Goal: Task Accomplishment & Management: Use online tool/utility

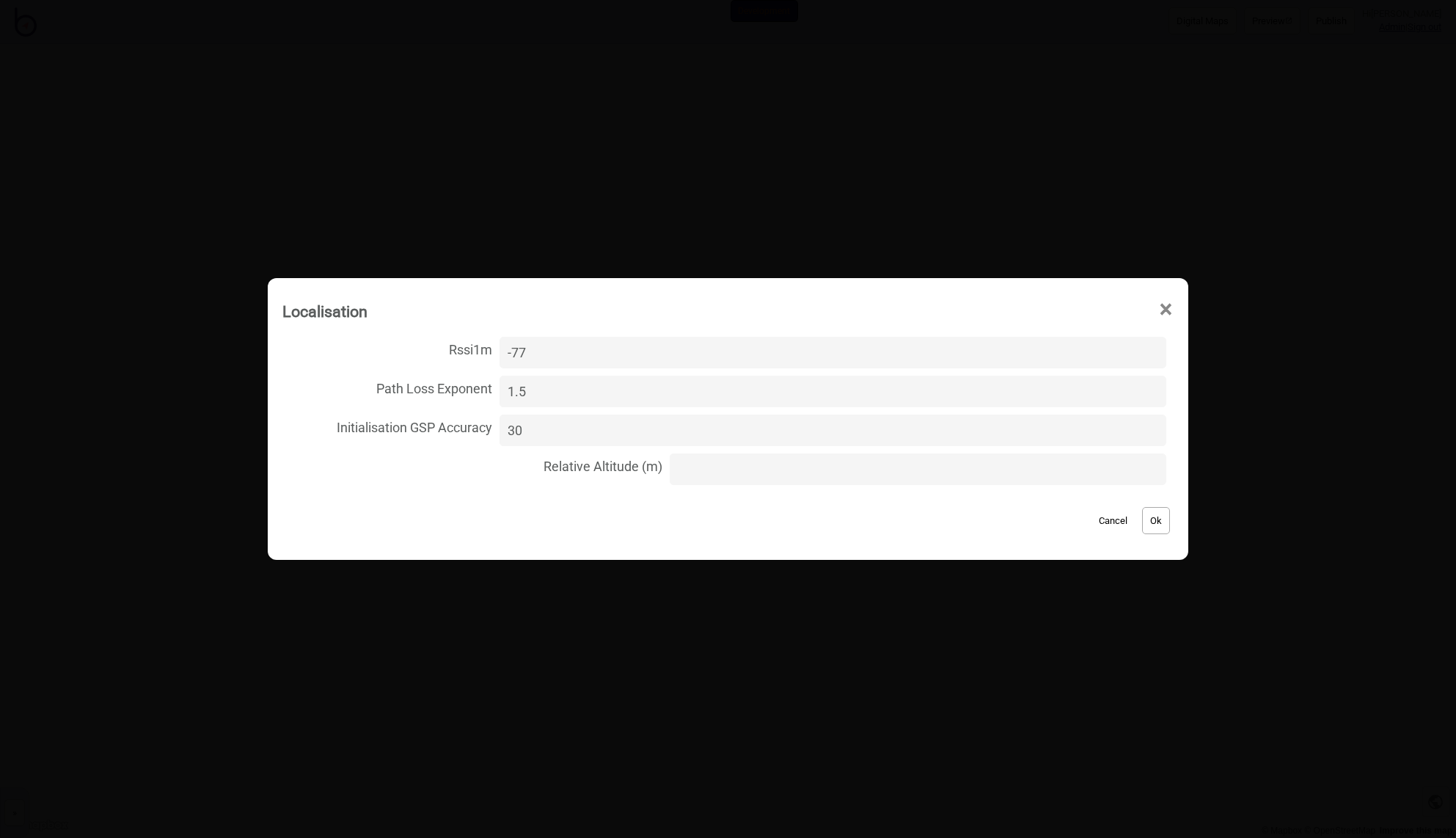
click at [1158, 307] on span "×" at bounding box center [1166, 309] width 15 height 49
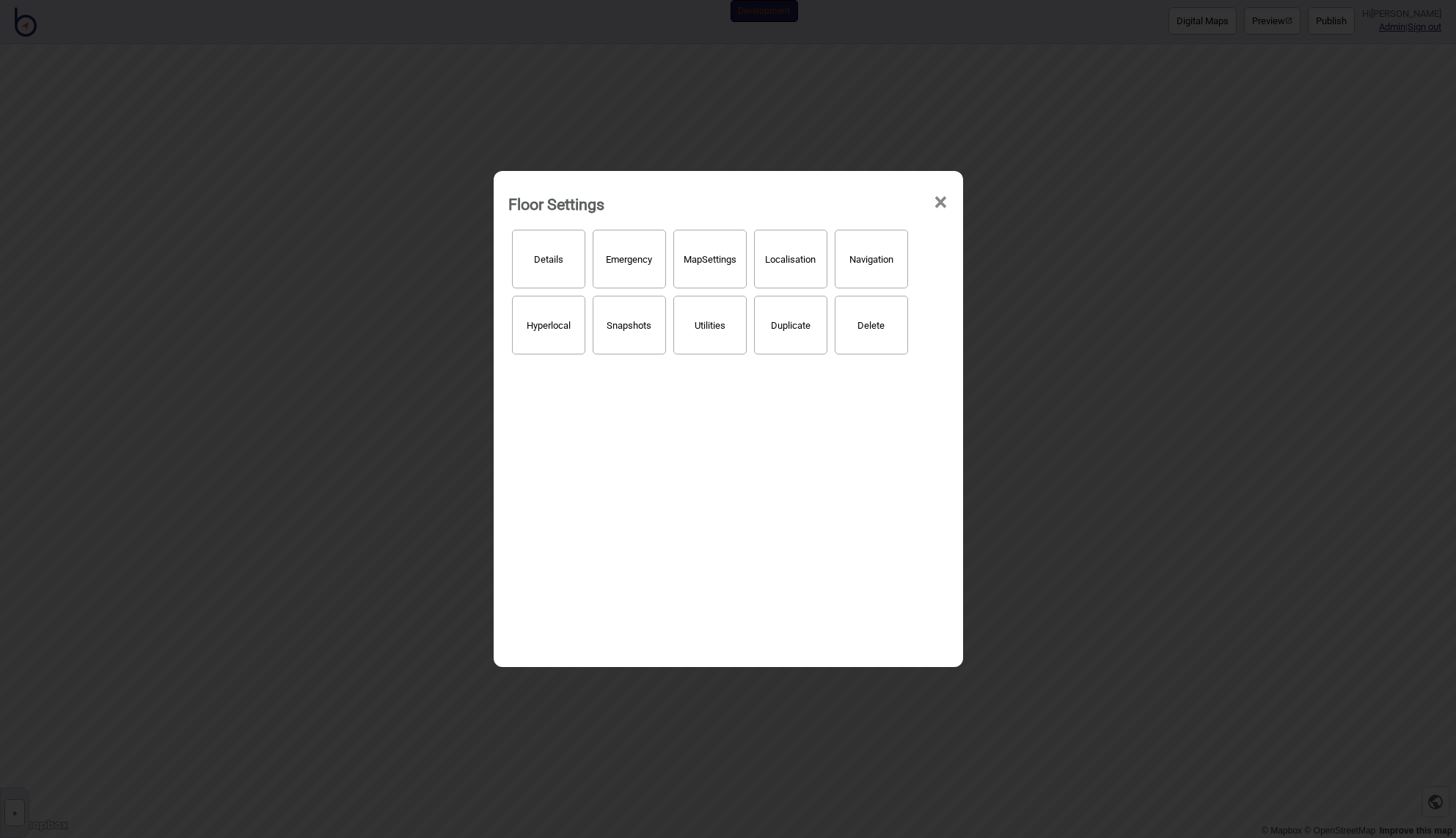
click at [944, 204] on span "×" at bounding box center [940, 202] width 15 height 49
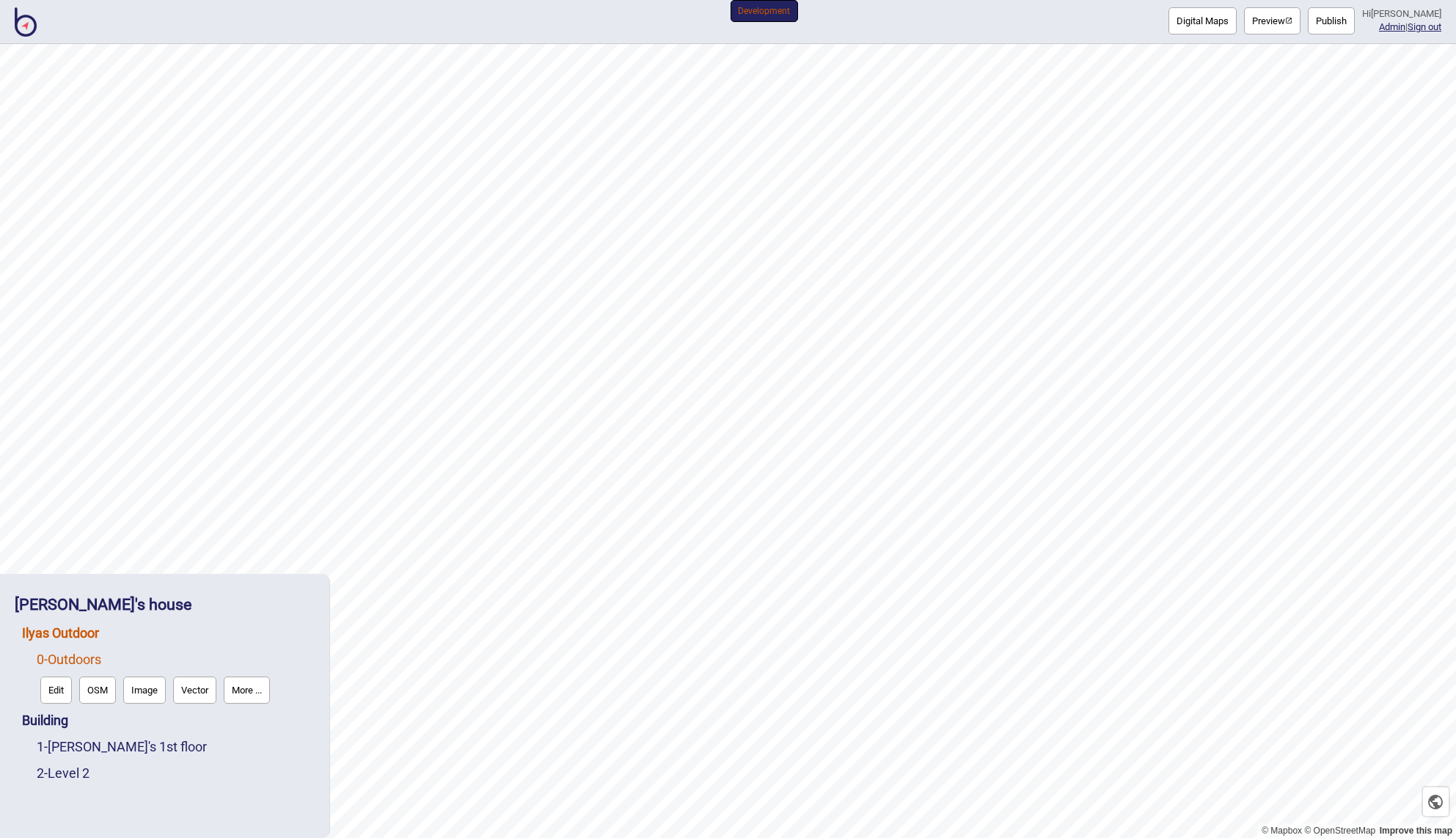
click at [63, 631] on link "Ilyas Outdoor" at bounding box center [61, 633] width 77 height 15
click at [77, 631] on link "Ilyas Outdoor" at bounding box center [61, 633] width 77 height 15
click at [61, 694] on link "0 - Outdoors" at bounding box center [69, 694] width 65 height 15
click at [64, 683] on button "Edit" at bounding box center [56, 690] width 32 height 27
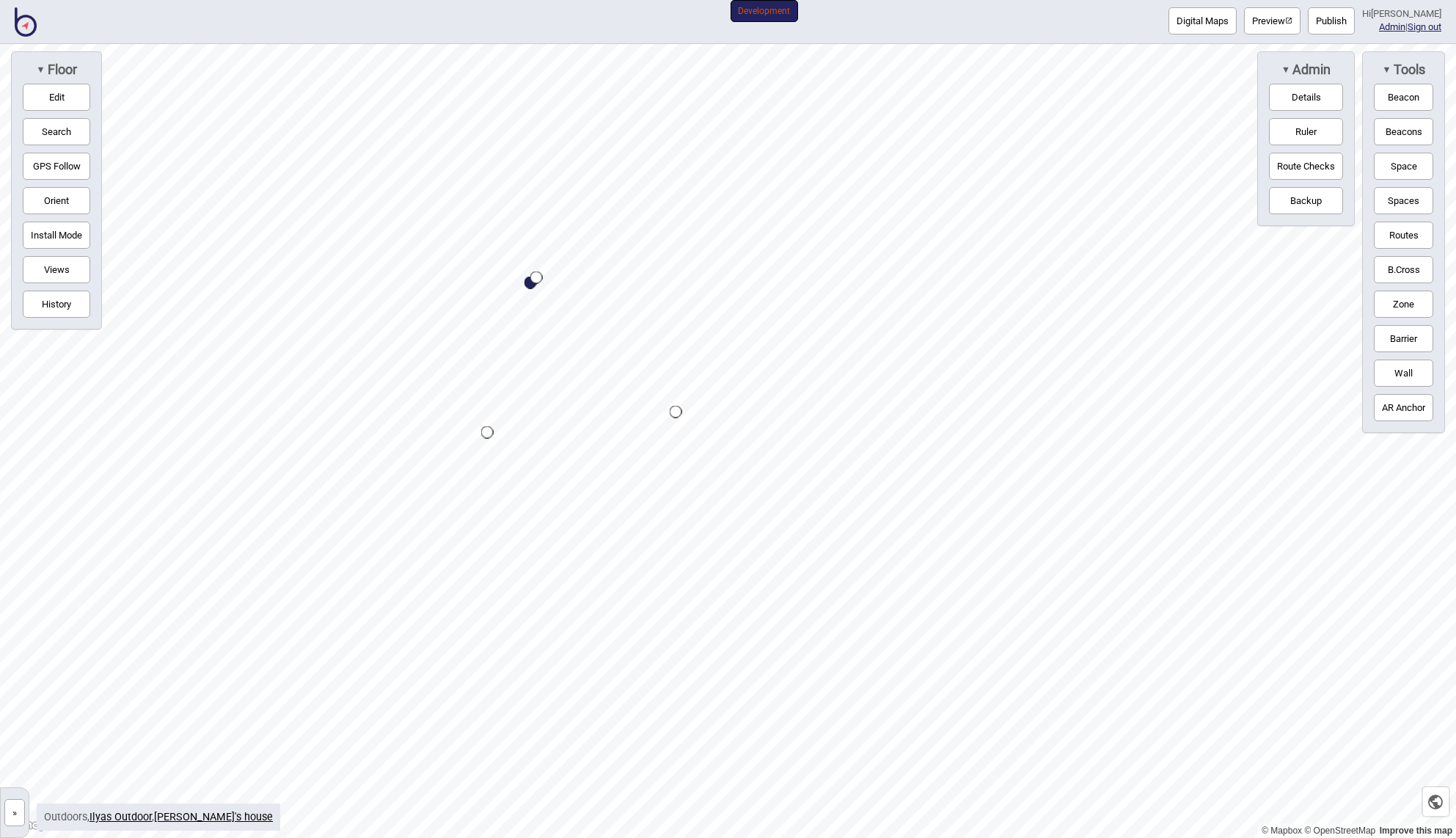
click at [16, 811] on button "»" at bounding box center [15, 812] width 20 height 27
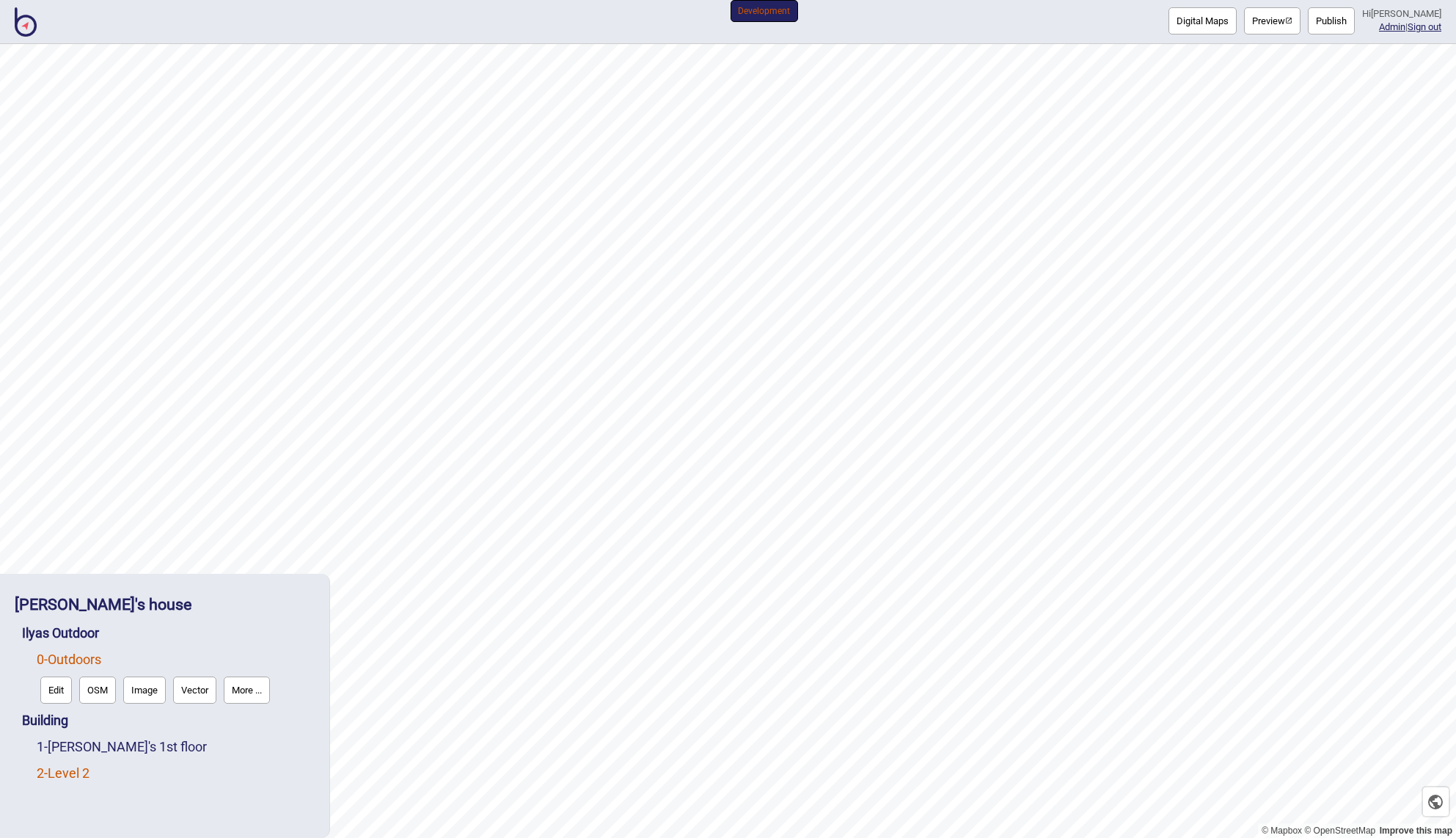
click at [66, 771] on link "2 - Level 2" at bounding box center [63, 773] width 53 height 15
click at [89, 713] on link "1 - [PERSON_NAME]'s 1st floor" at bounding box center [121, 712] width 170 height 15
click at [73, 658] on link "0 - Outdoors" at bounding box center [69, 659] width 65 height 15
click at [60, 693] on button "Edit" at bounding box center [56, 690] width 32 height 27
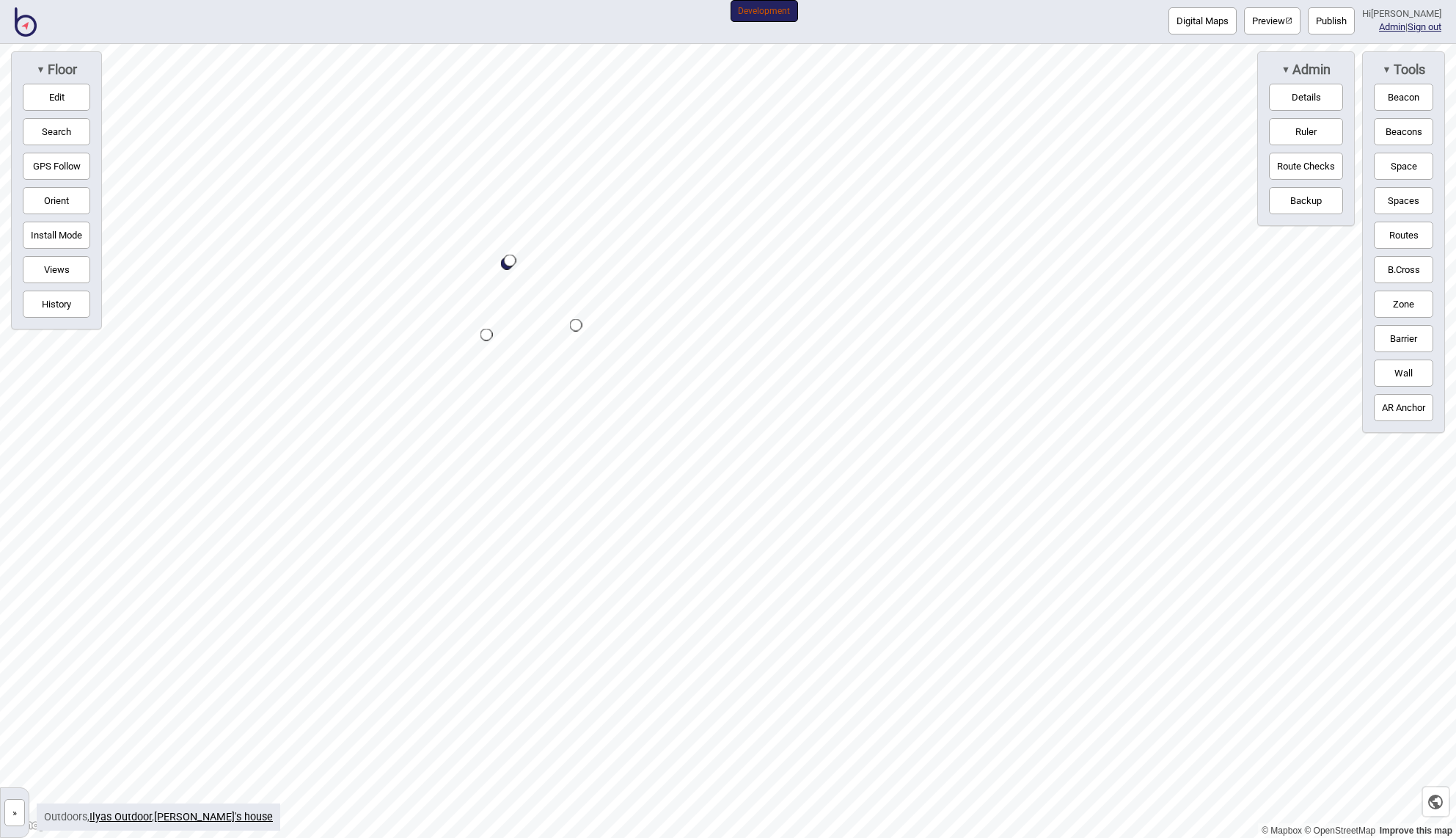
click at [19, 810] on button "»" at bounding box center [15, 812] width 20 height 27
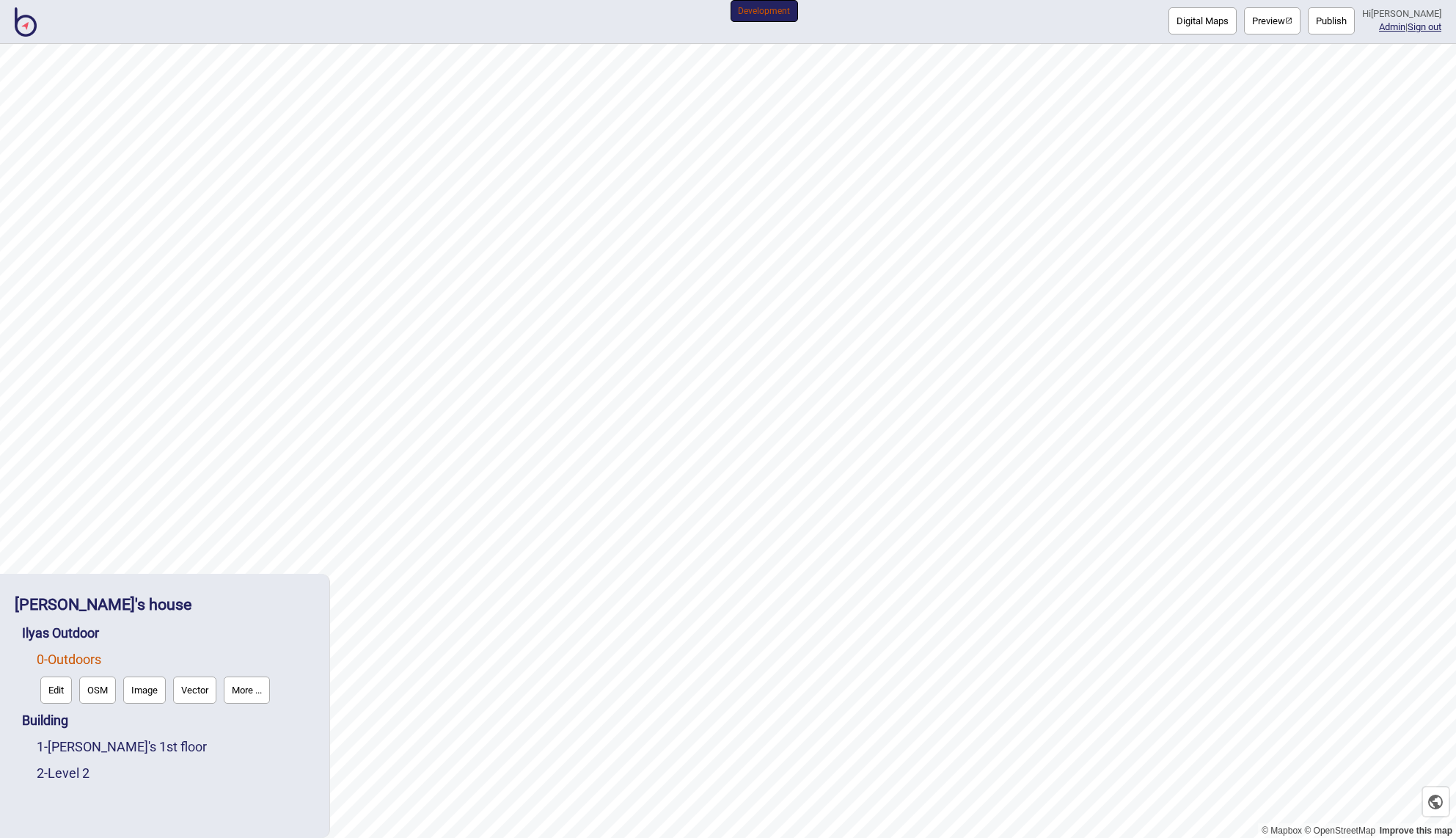
click at [237, 689] on button "More ..." at bounding box center [247, 690] width 46 height 27
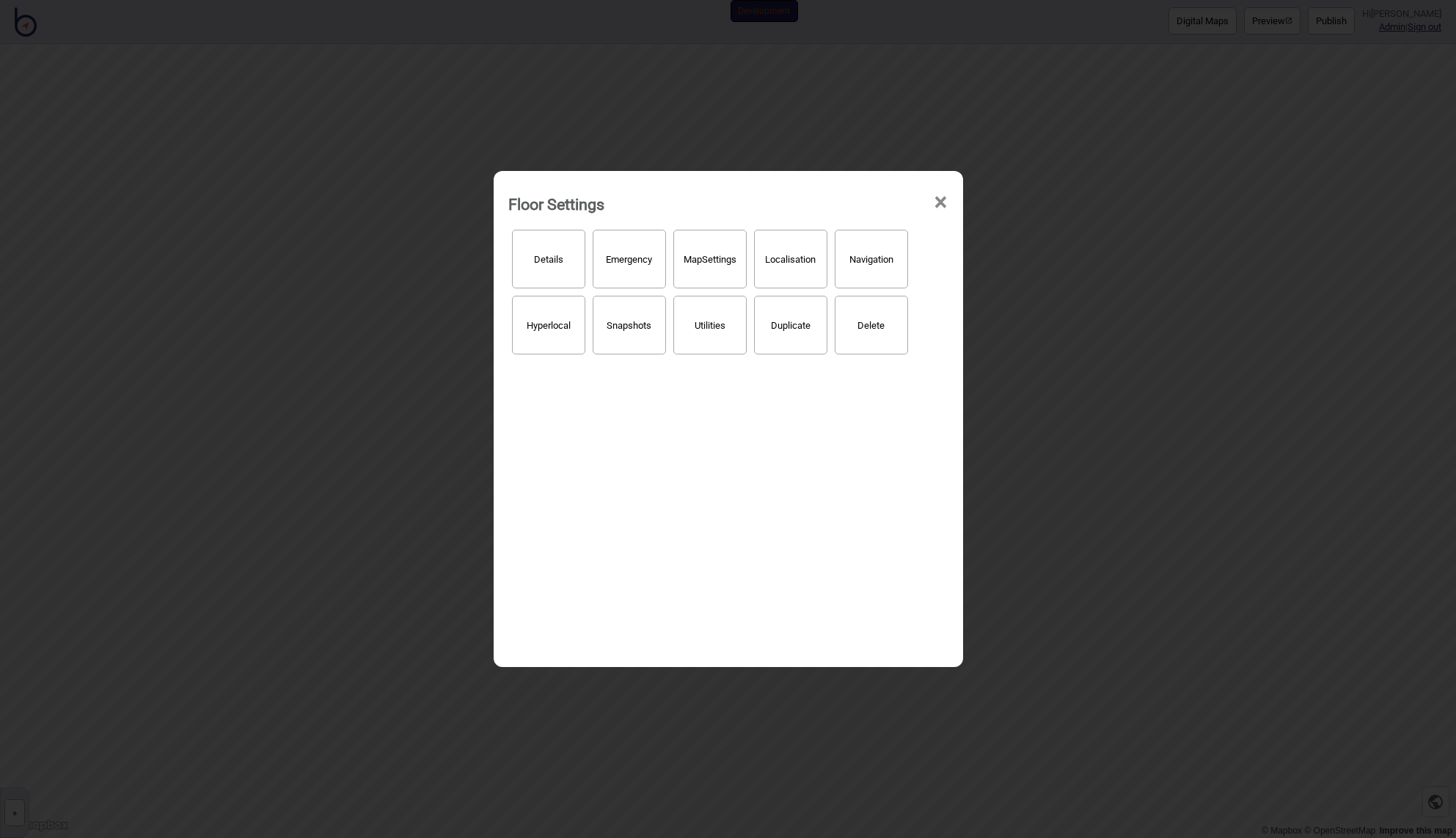
click at [564, 319] on button "Hyperlocal" at bounding box center [548, 325] width 73 height 59
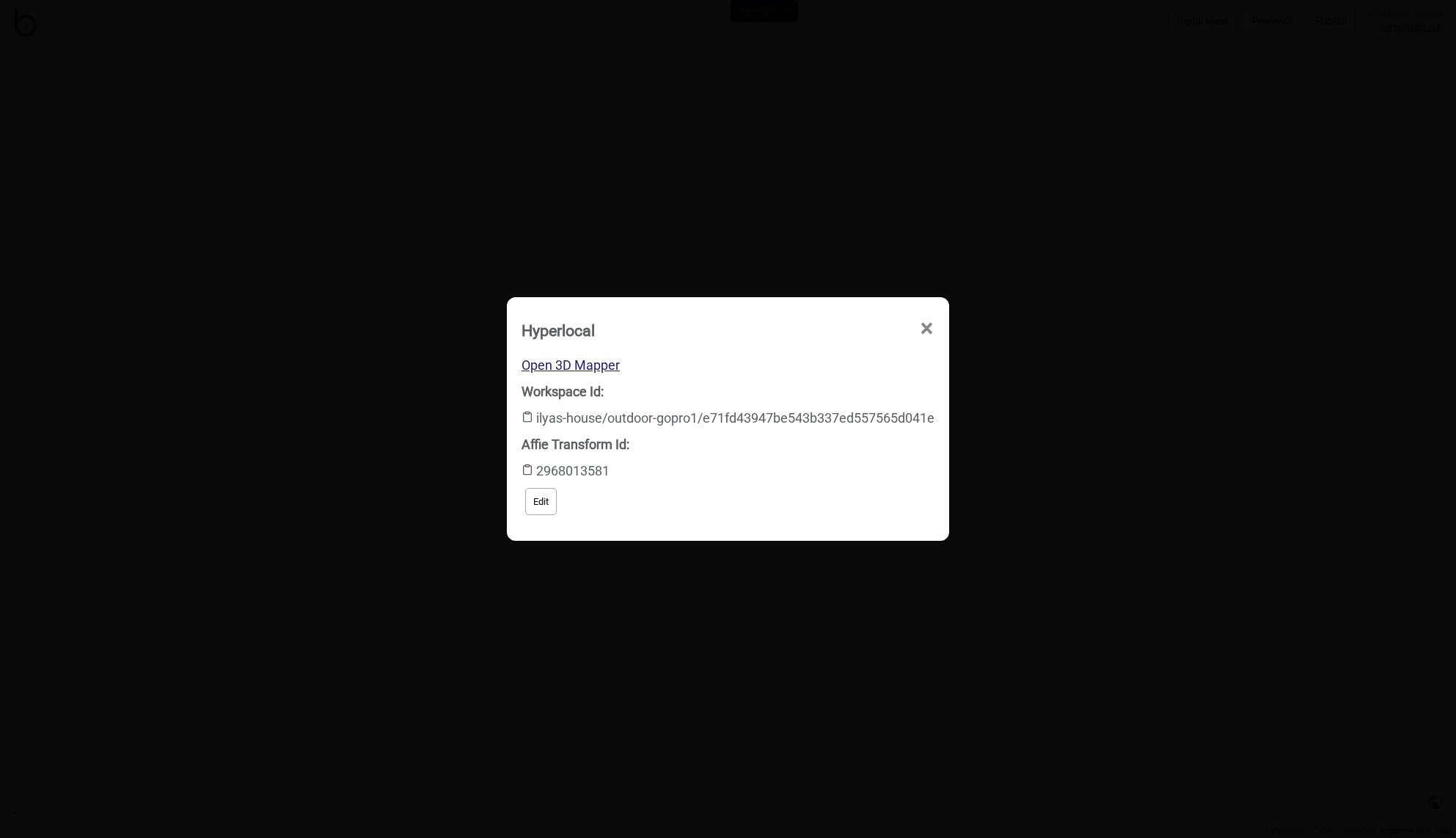
click at [792, 388] on span "×" at bounding box center [784, 412] width 15 height 49
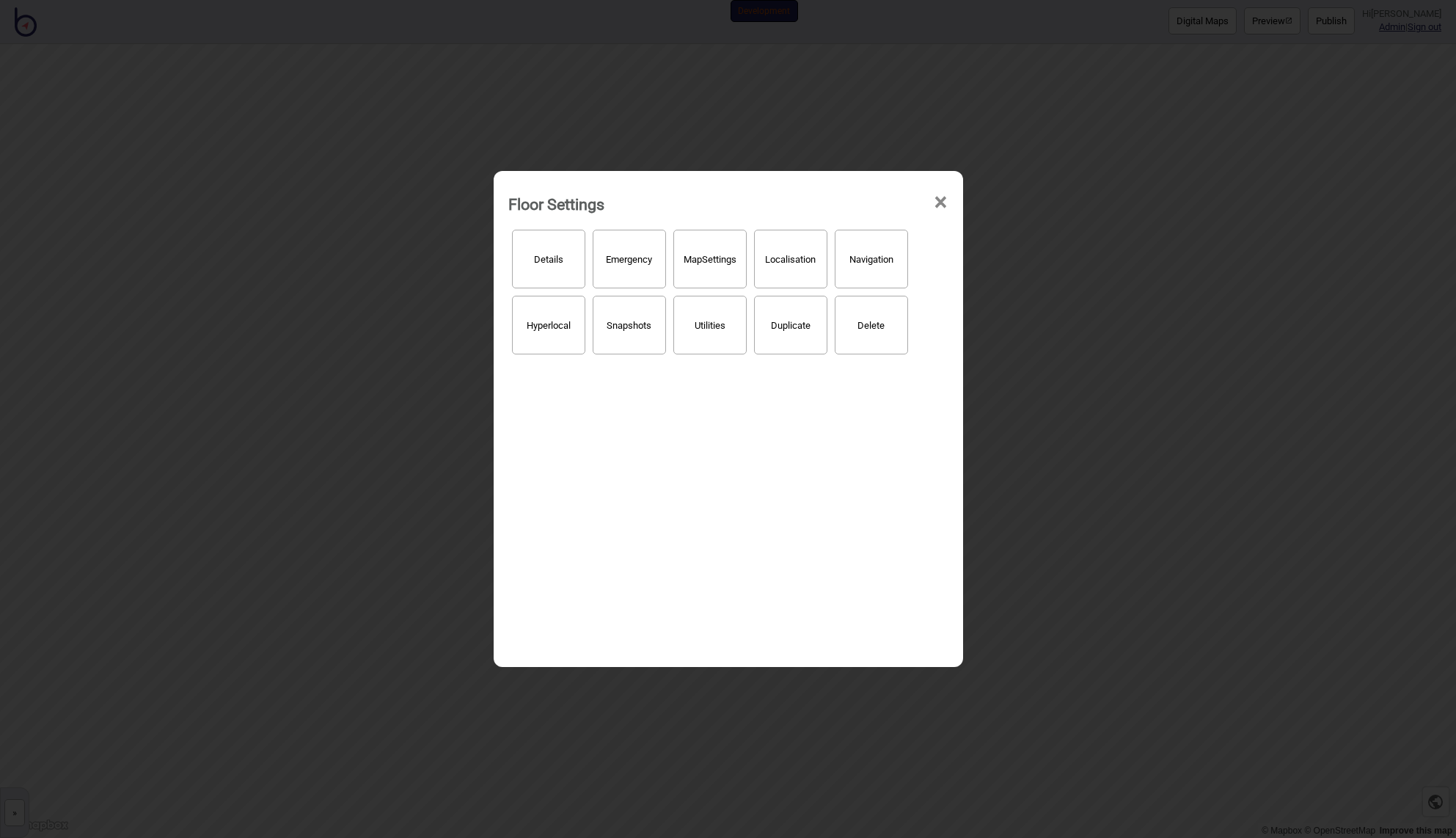
click at [942, 201] on span "×" at bounding box center [940, 202] width 15 height 49
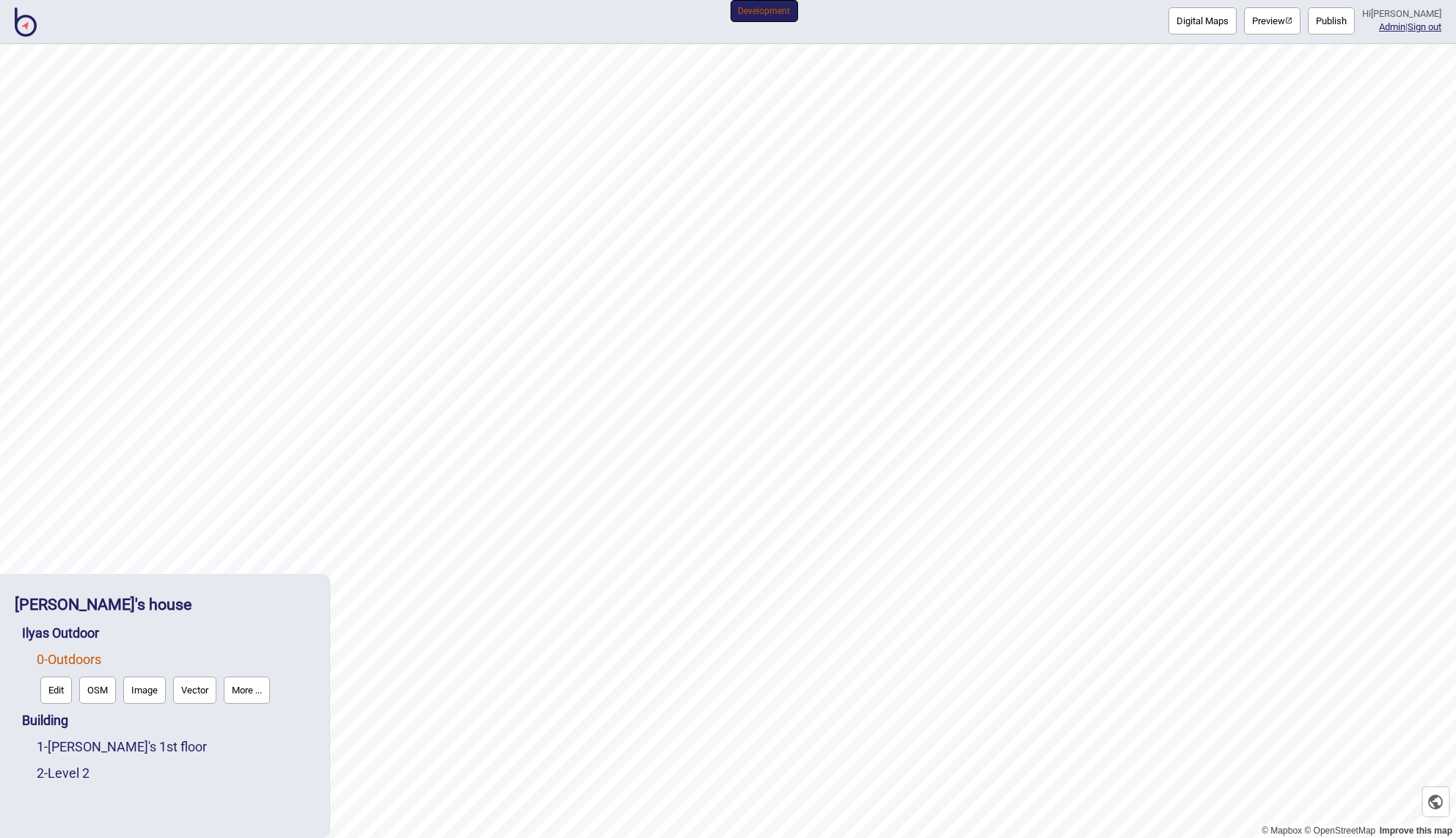
click at [66, 655] on link "0 - Outdoors" at bounding box center [69, 659] width 65 height 15
click at [50, 684] on button "Edit" at bounding box center [56, 690] width 32 height 27
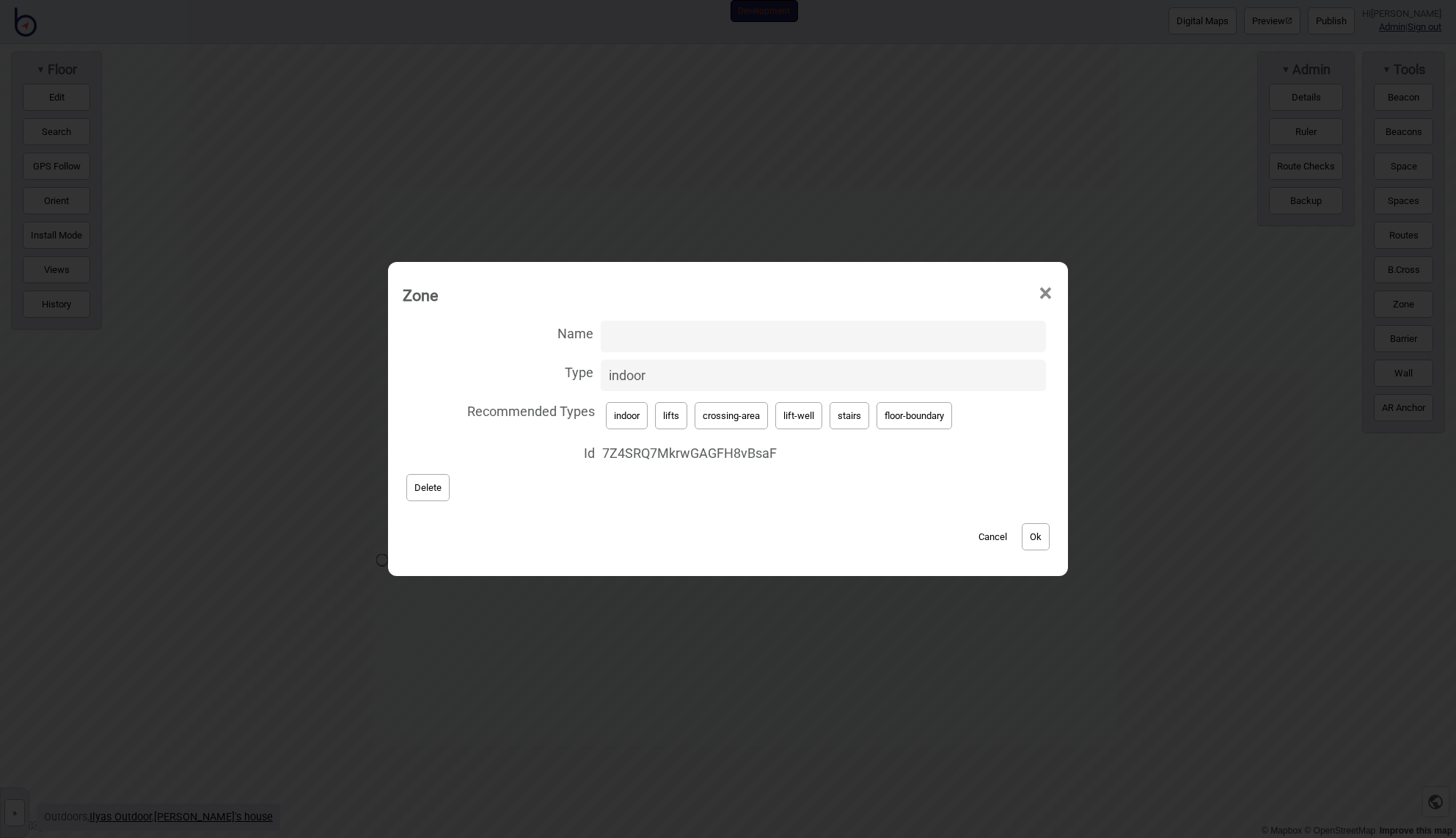
click at [997, 536] on button "Cancel" at bounding box center [992, 536] width 44 height 27
click at [1047, 294] on span "×" at bounding box center [1045, 293] width 15 height 49
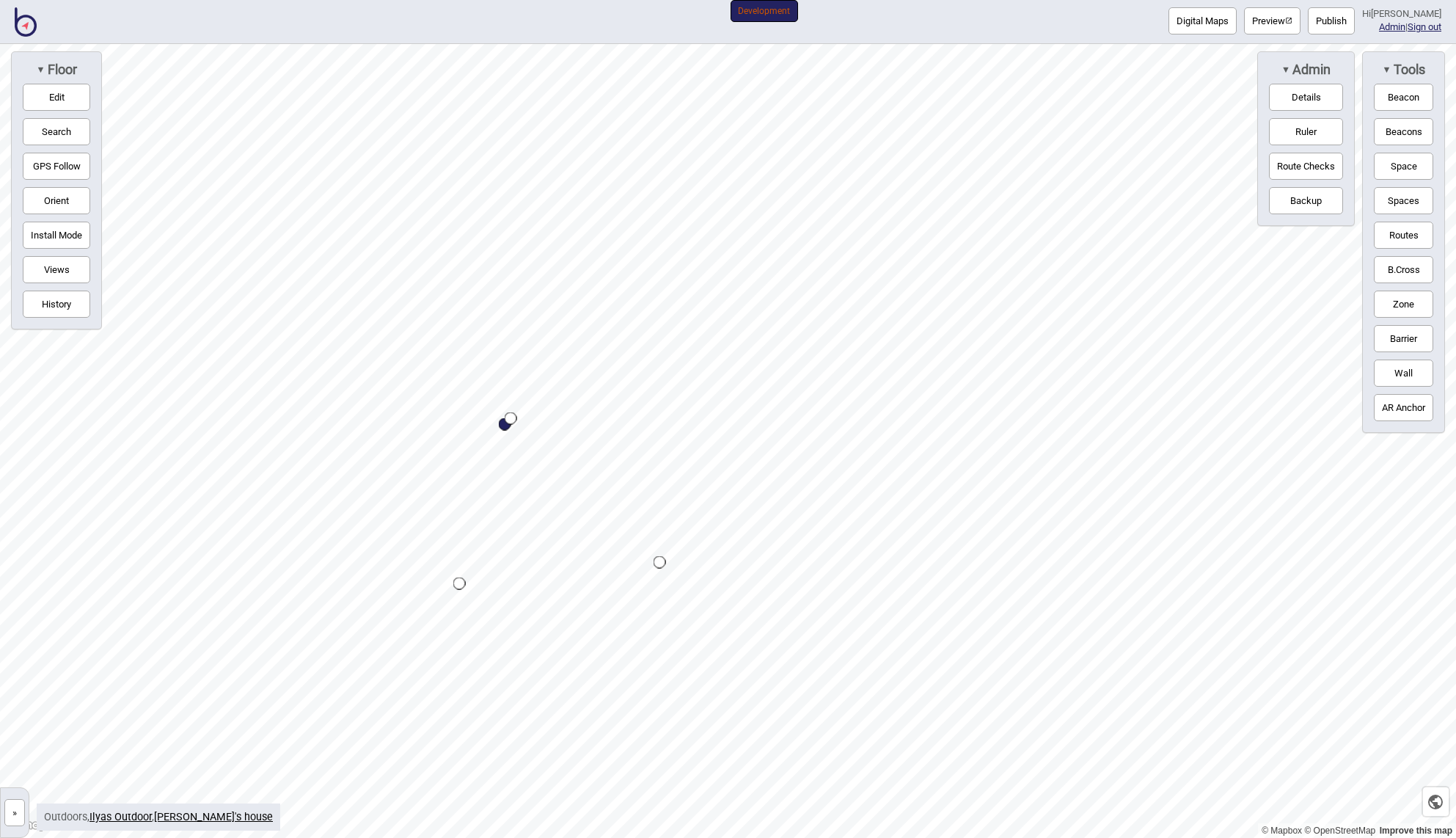
click at [20, 812] on button "»" at bounding box center [15, 812] width 20 height 27
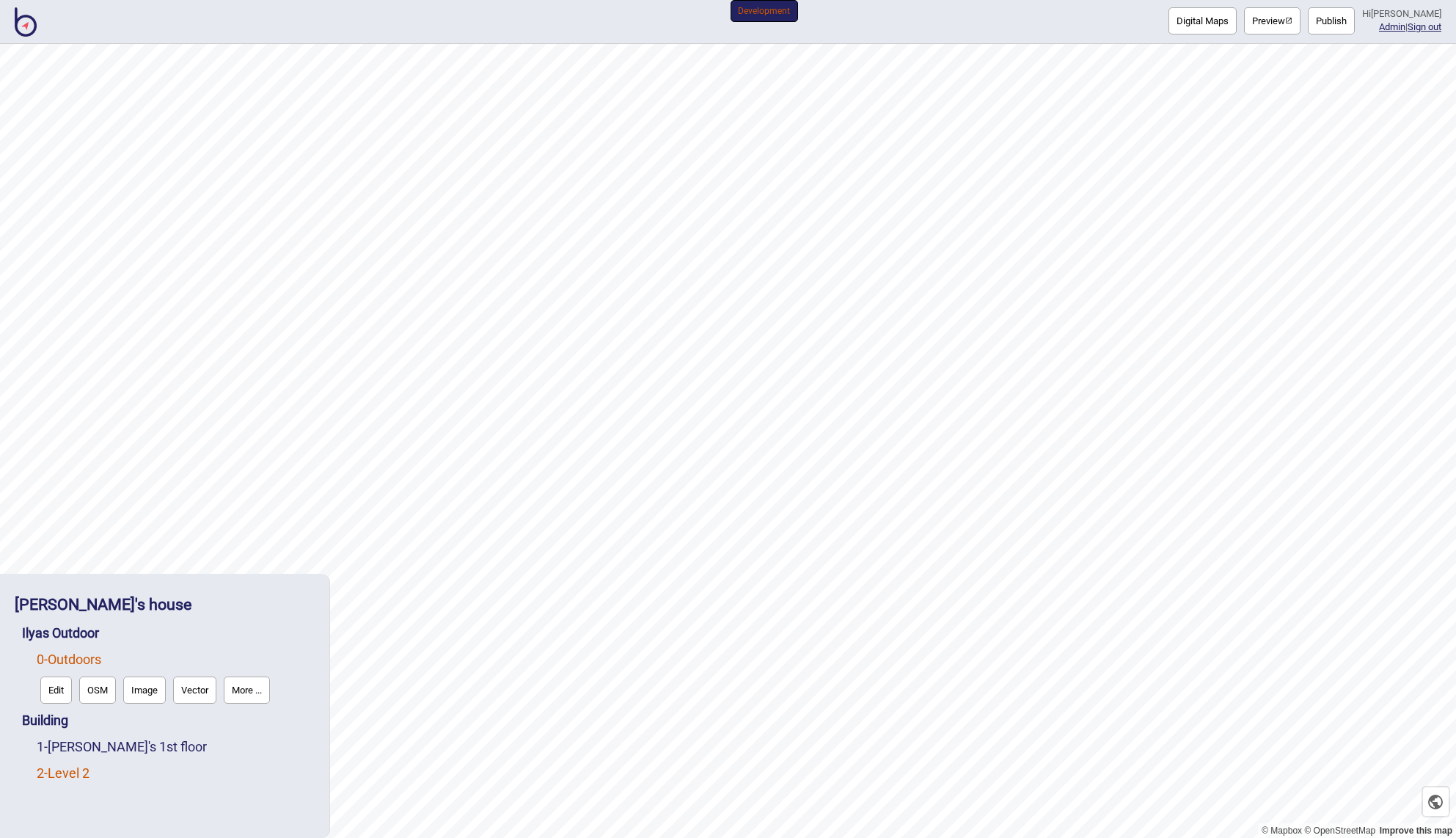
click at [65, 771] on link "2 - Level 2" at bounding box center [63, 773] width 53 height 15
click at [76, 653] on link "0 - Outdoors" at bounding box center [69, 659] width 65 height 15
click at [54, 683] on button "Edit" at bounding box center [56, 690] width 32 height 27
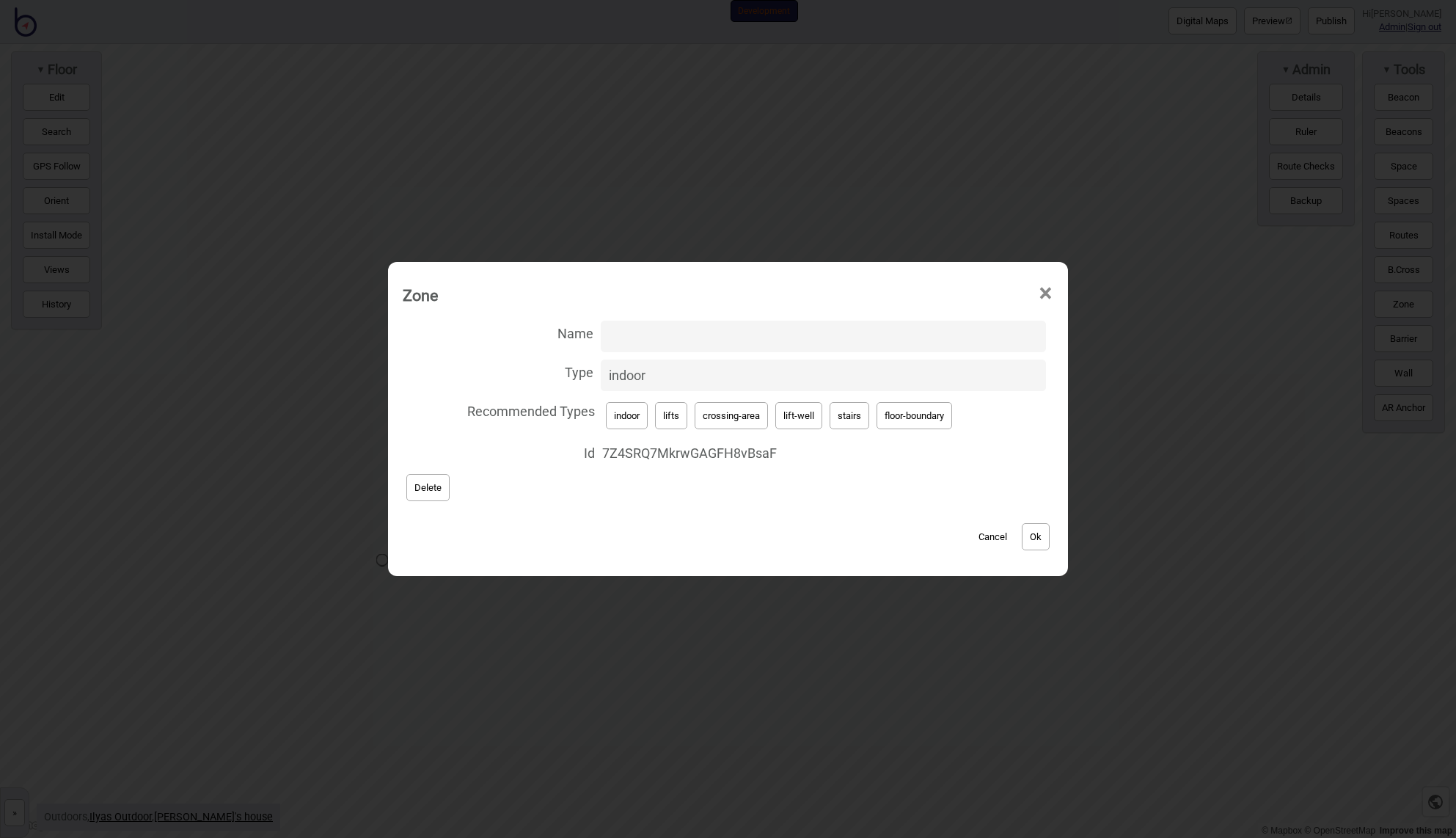
click at [1000, 531] on button "Cancel" at bounding box center [992, 536] width 44 height 27
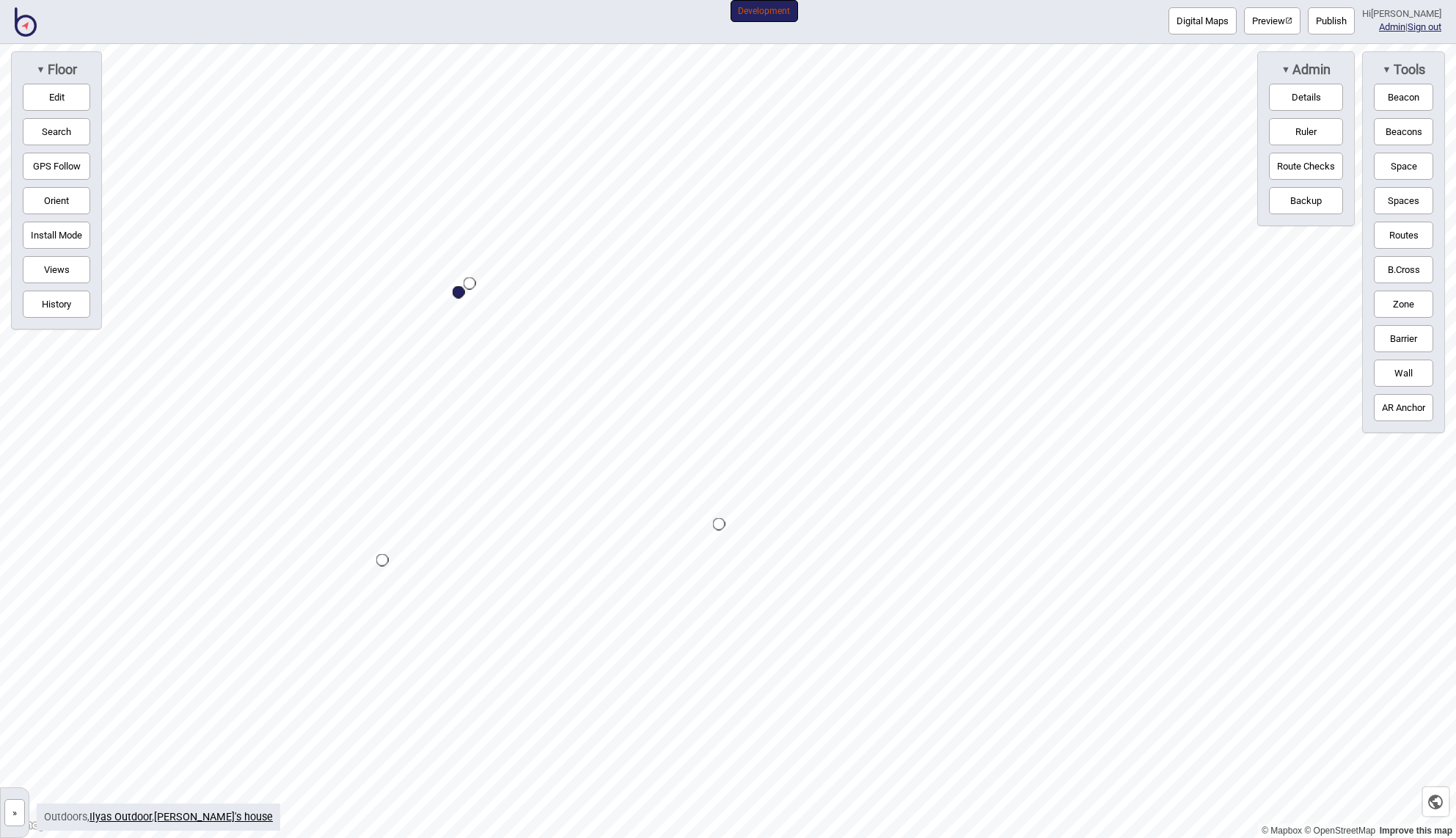
click at [59, 89] on button "Edit" at bounding box center [56, 97] width 67 height 27
drag, startPoint x: 508, startPoint y: 587, endPoint x: 553, endPoint y: 527, distance: 75.0
drag, startPoint x: 763, startPoint y: 761, endPoint x: 803, endPoint y: 706, distance: 68.0
drag, startPoint x: 808, startPoint y: 699, endPoint x: 801, endPoint y: 706, distance: 9.9
click at [661, 44] on div at bounding box center [728, 44] width 1456 height 0
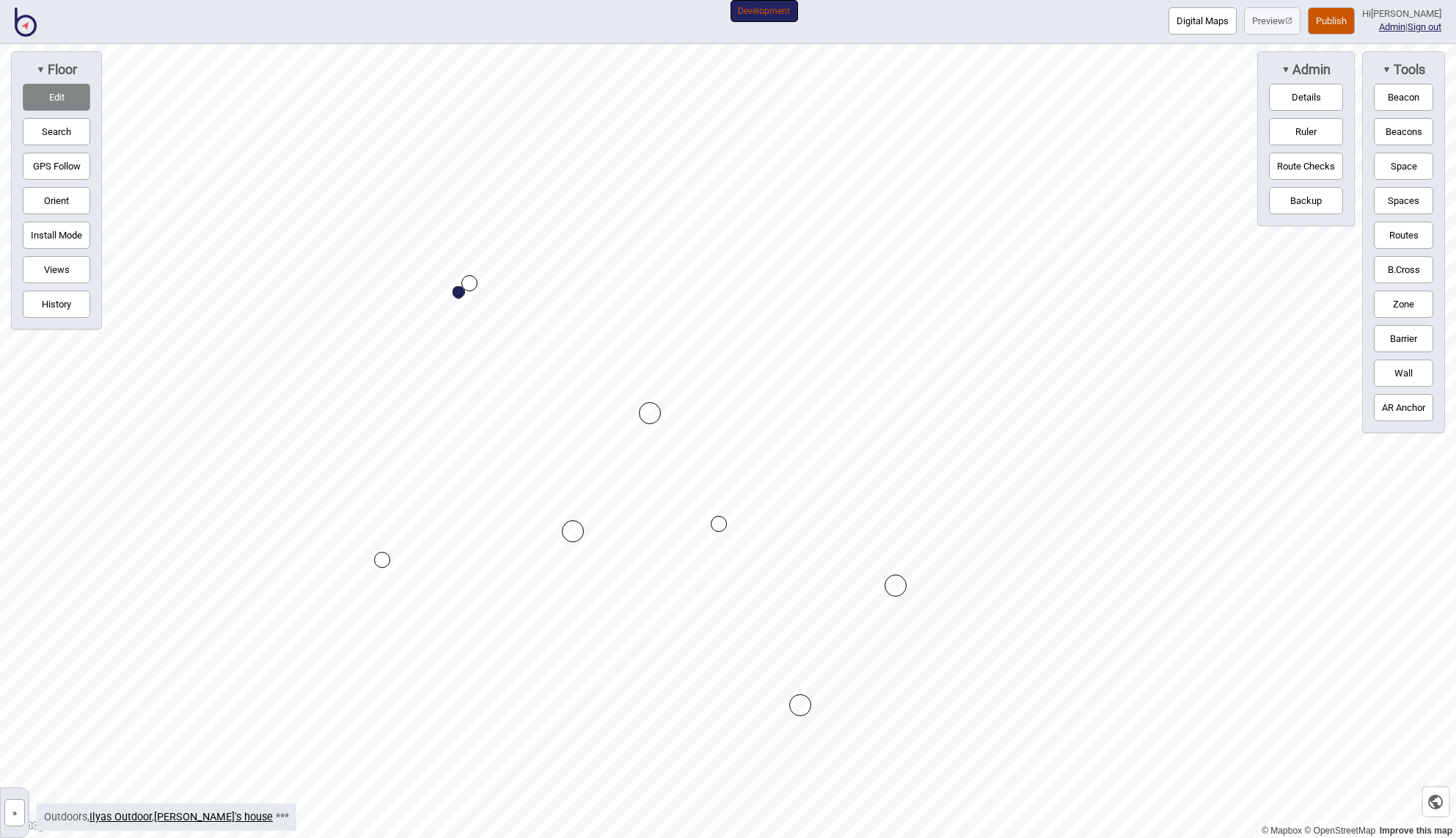
click at [1339, 23] on button "Publish" at bounding box center [1330, 21] width 47 height 27
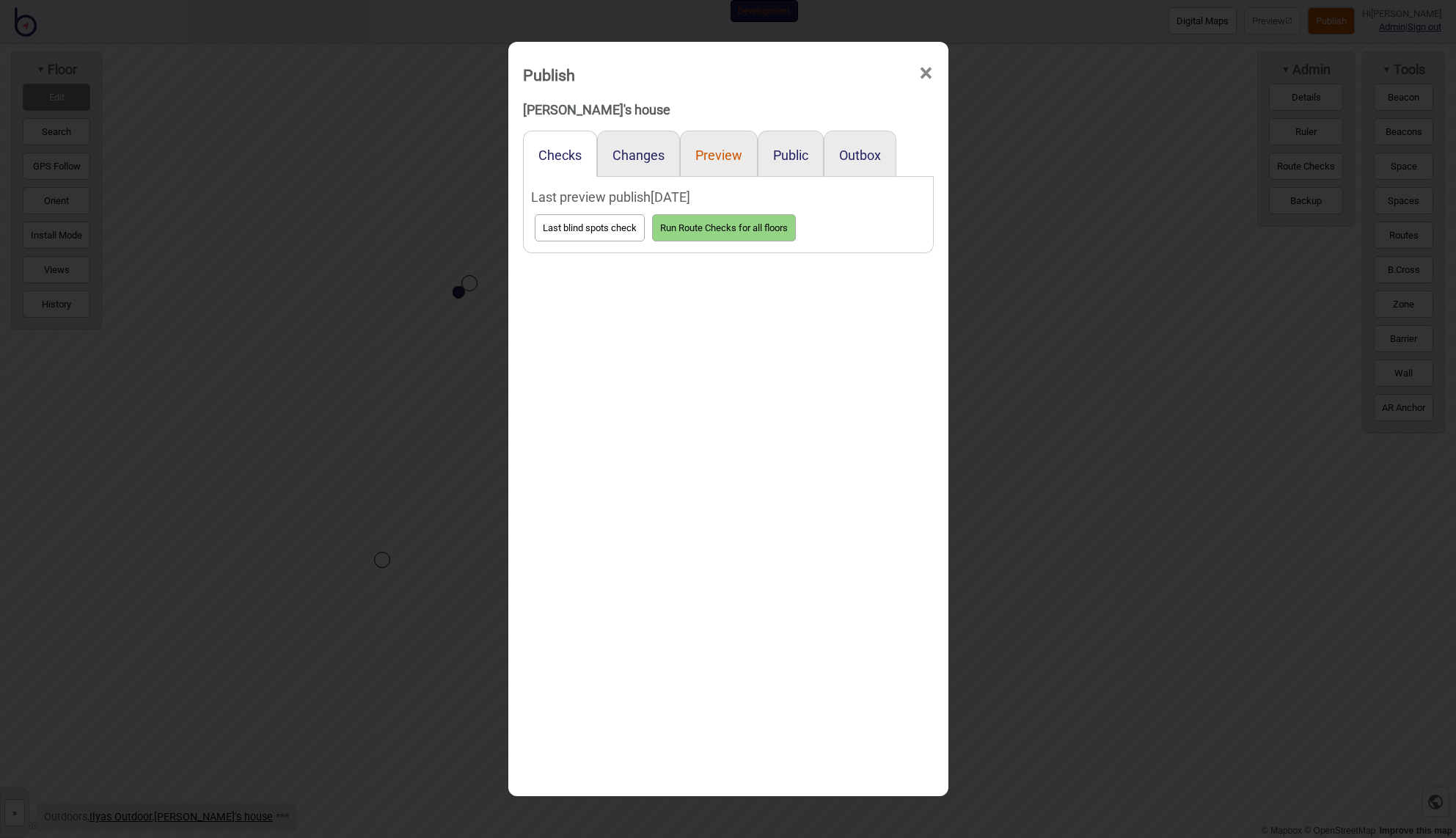
click at [737, 161] on button "Preview" at bounding box center [718, 155] width 47 height 15
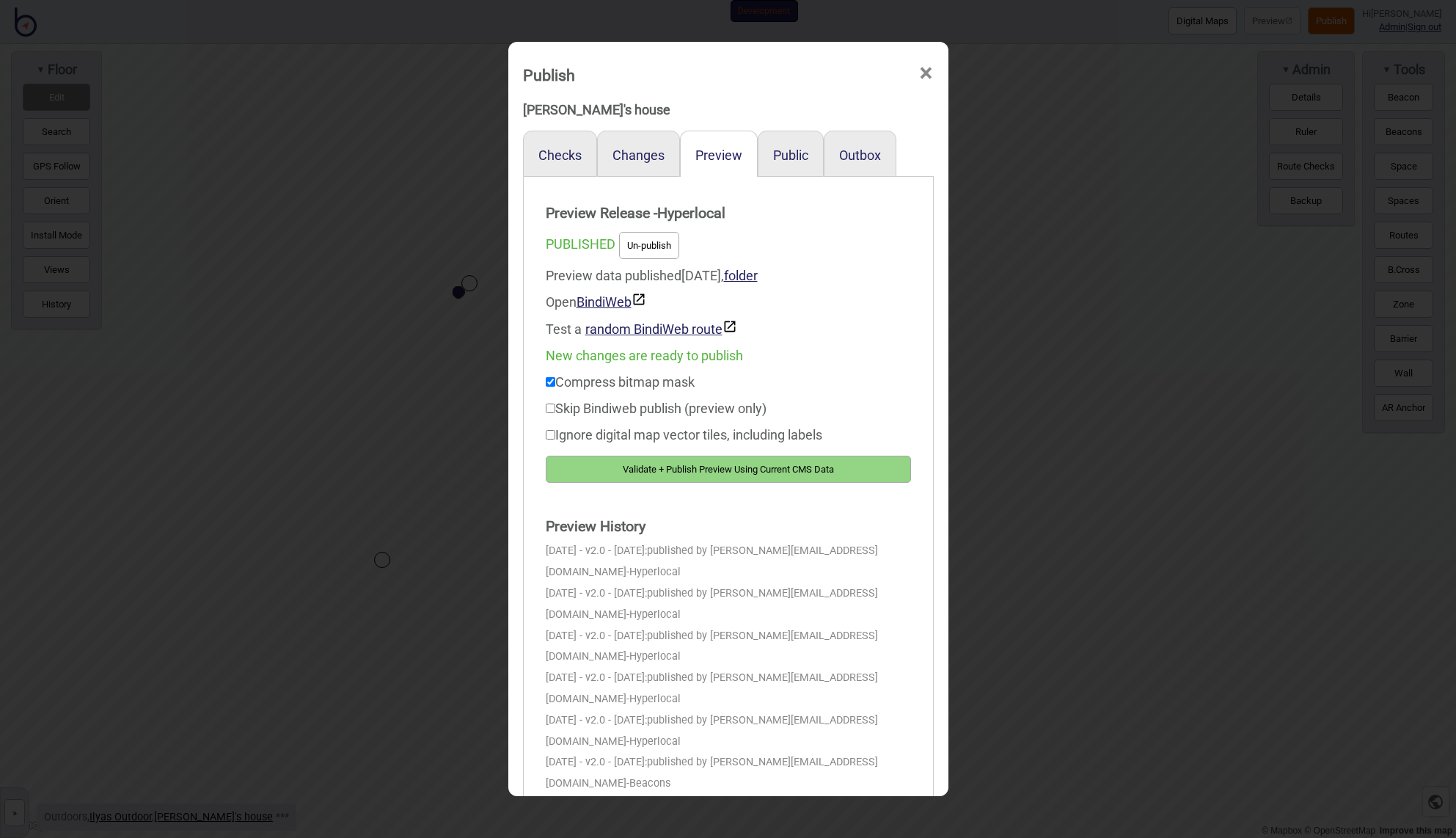
click at [682, 471] on button "Validate + Publish Preview Using Current CMS Data" at bounding box center [728, 469] width 365 height 27
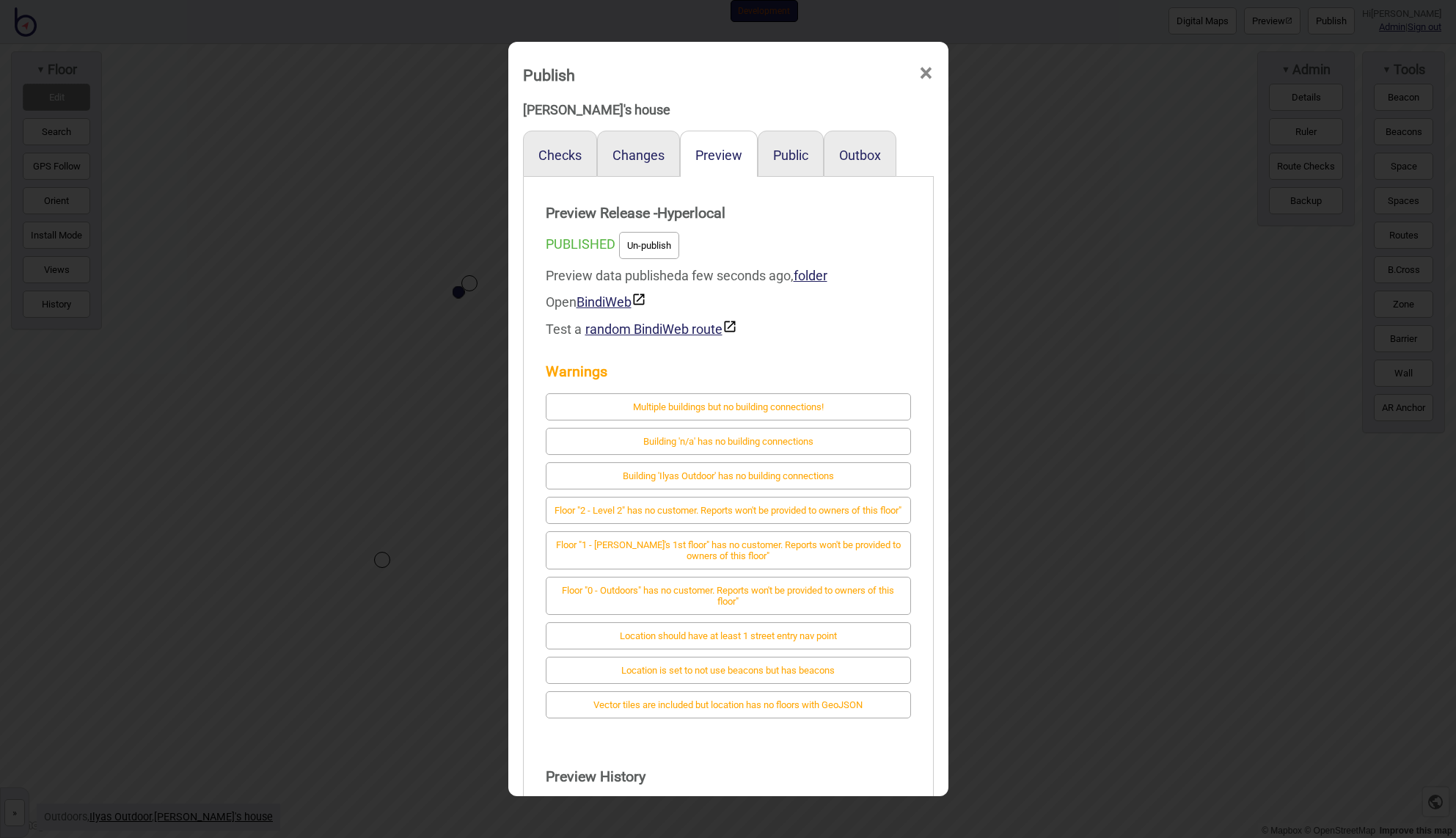
click at [927, 69] on span "×" at bounding box center [926, 73] width 15 height 49
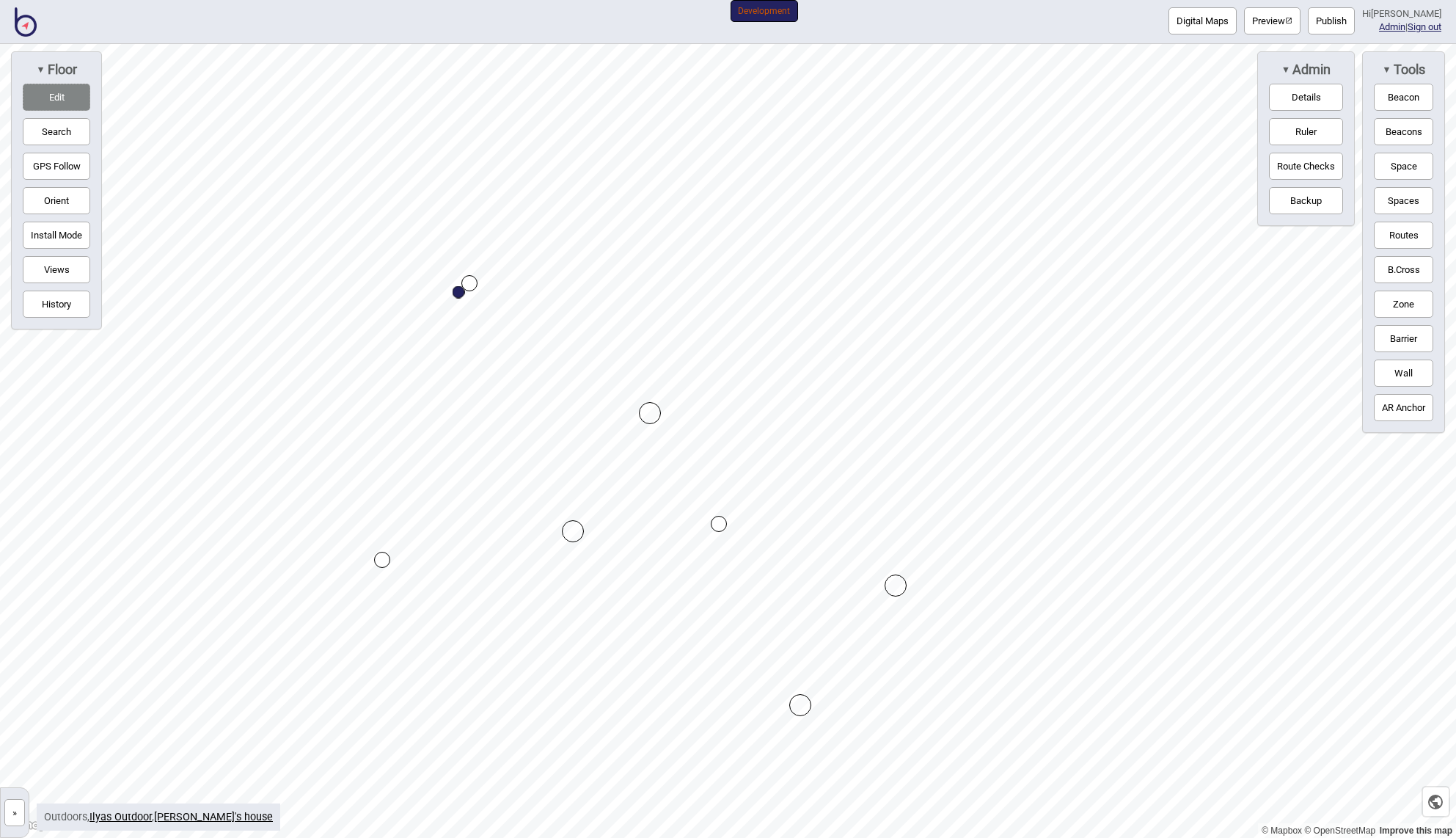
click at [13, 812] on button "»" at bounding box center [15, 812] width 20 height 27
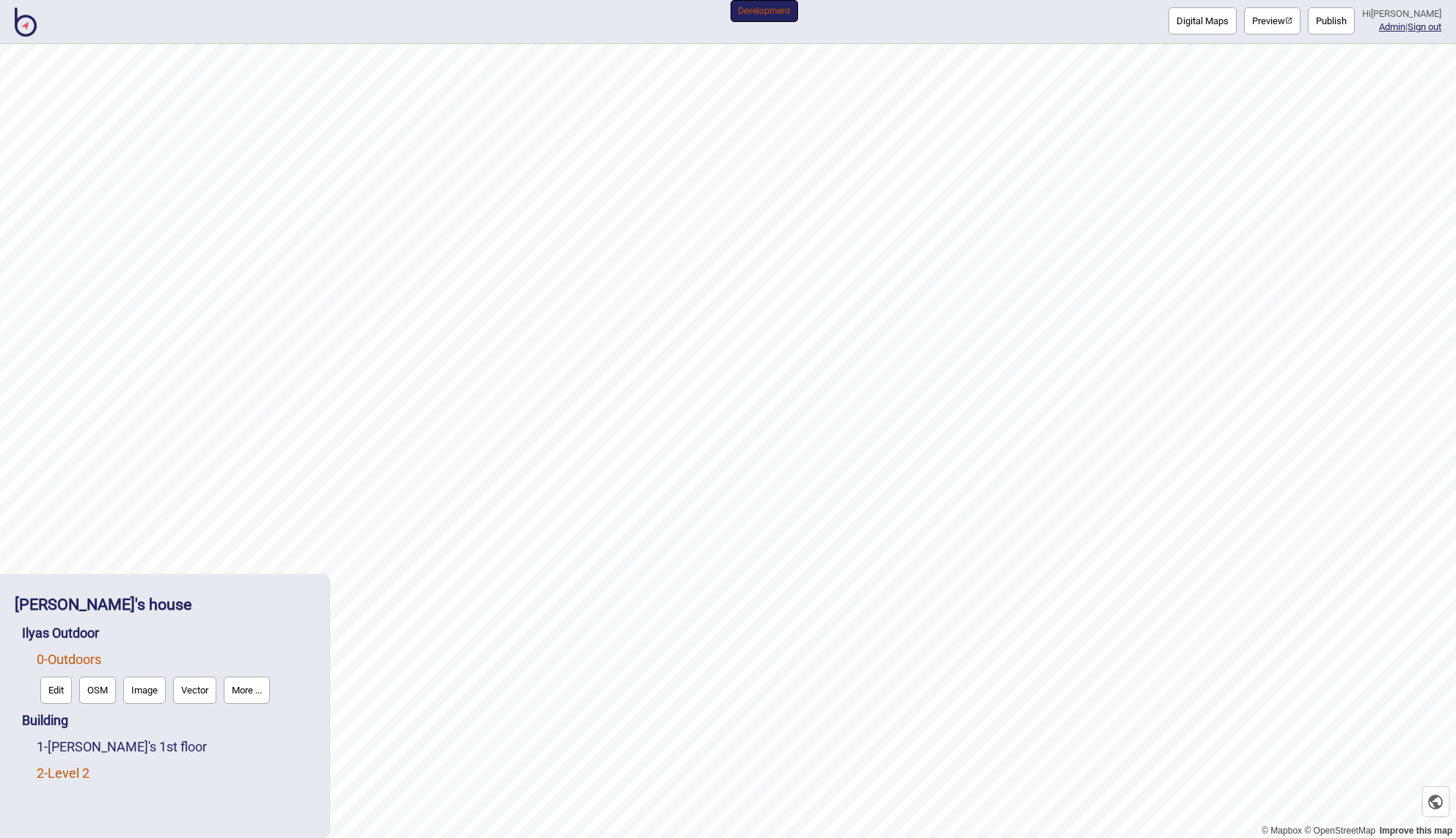
click at [80, 771] on link "2 - Level 2" at bounding box center [63, 773] width 53 height 15
click at [66, 765] on button "Edit" at bounding box center [56, 769] width 32 height 27
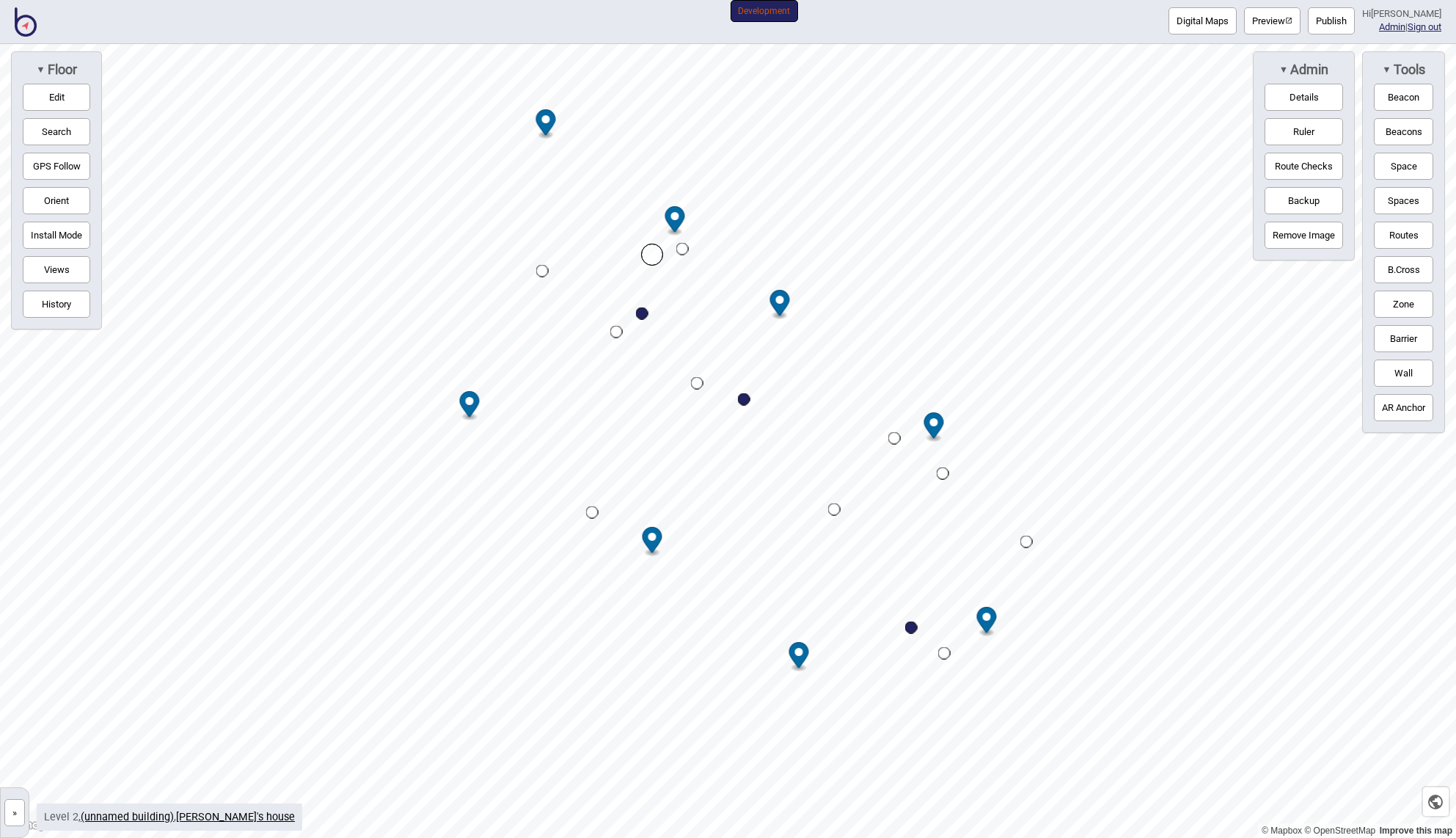
click at [59, 97] on button "Edit" at bounding box center [56, 97] width 67 height 27
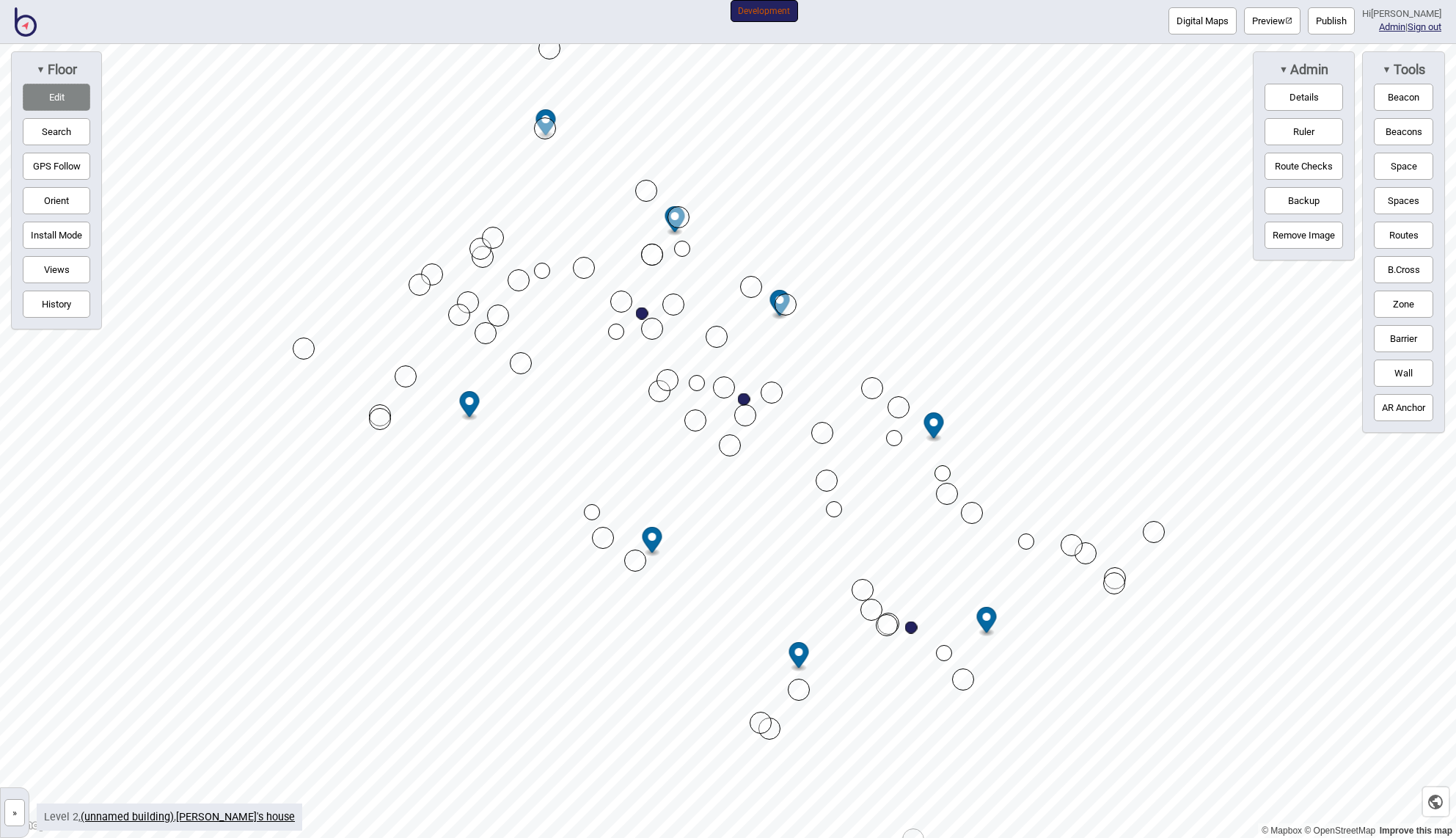
click at [1412, 304] on button "Zone" at bounding box center [1403, 304] width 60 height 27
click at [806, 90] on div "Map marker" at bounding box center [808, 91] width 22 height 22
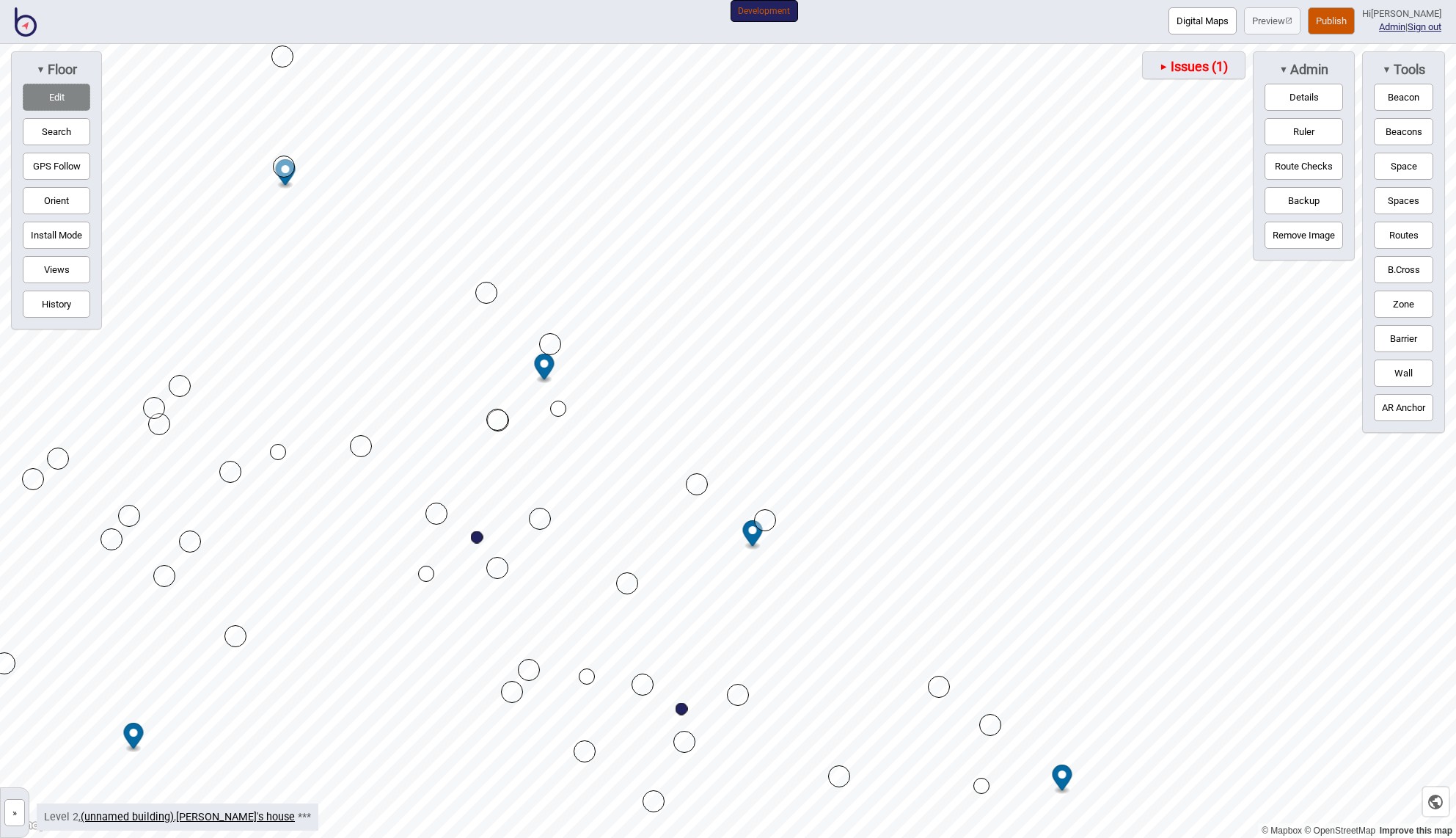
drag, startPoint x: 803, startPoint y: 91, endPoint x: 279, endPoint y: 57, distance: 525.1
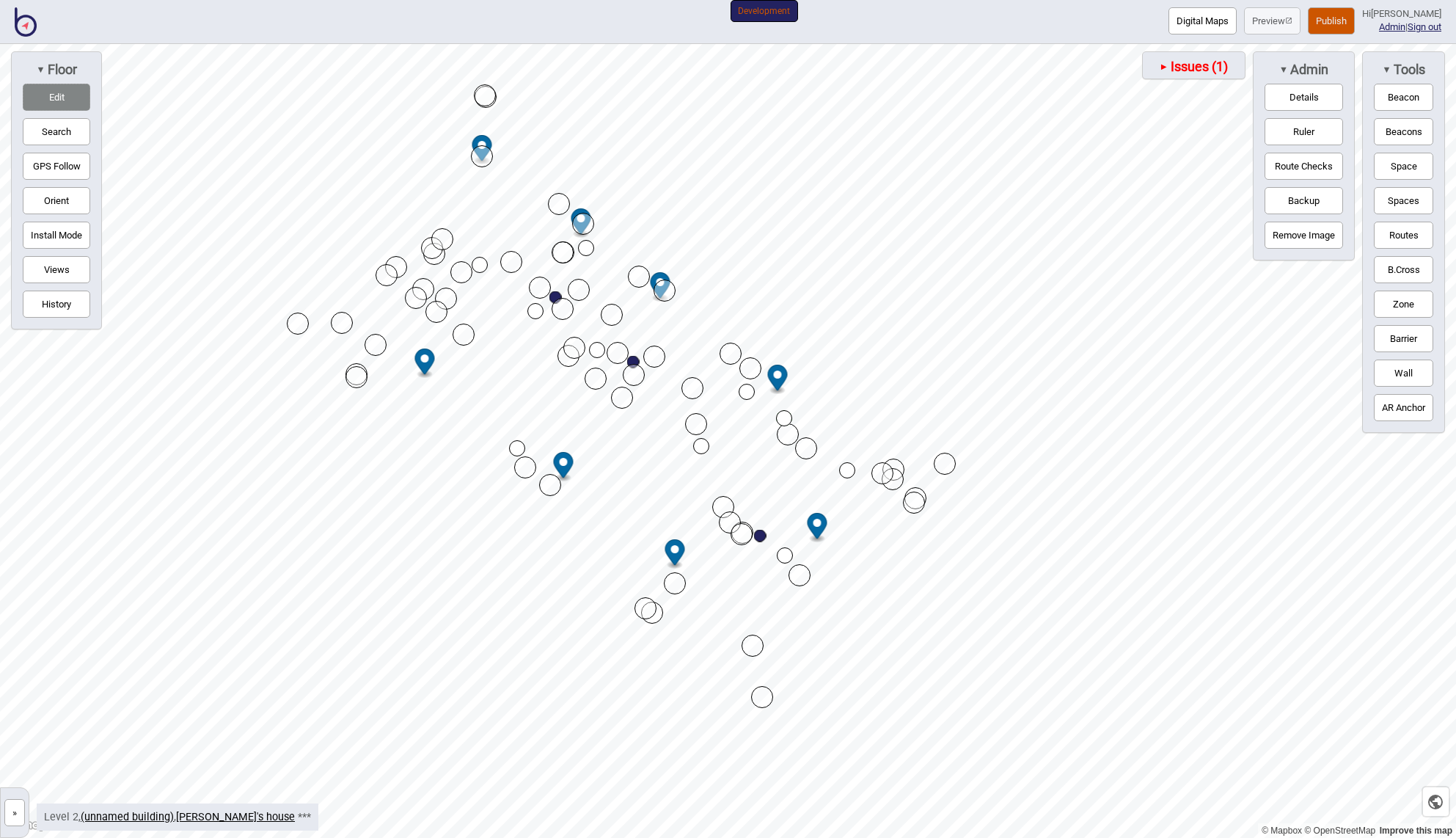
drag, startPoint x: 481, startPoint y: 114, endPoint x: 485, endPoint y: 97, distance: 17.5
drag, startPoint x: 343, startPoint y: 320, endPoint x: 291, endPoint y: 320, distance: 52.0
drag, startPoint x: 345, startPoint y: 324, endPoint x: 304, endPoint y: 324, distance: 41.0
drag, startPoint x: 307, startPoint y: 319, endPoint x: 322, endPoint y: 313, distance: 16.2
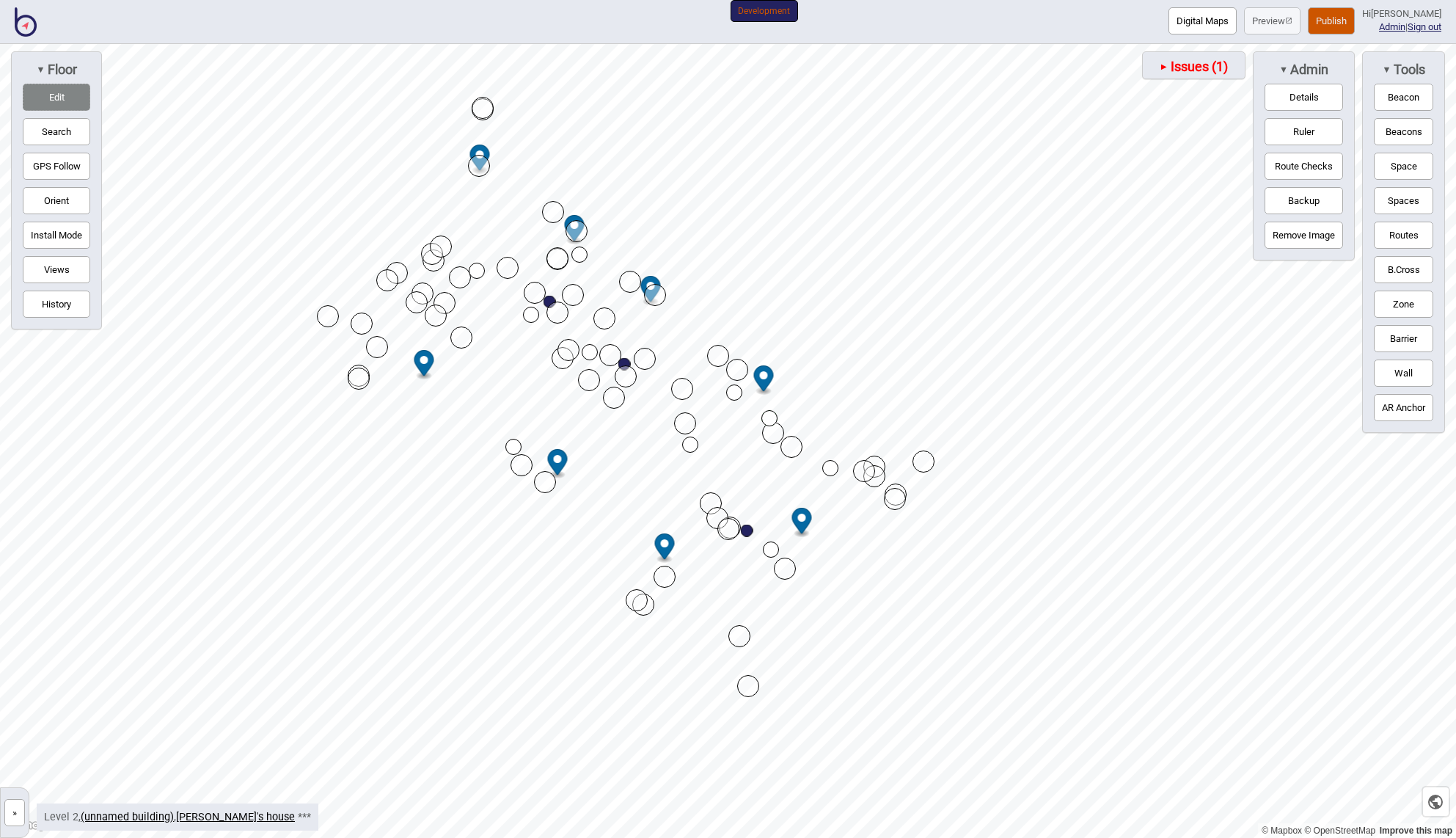
drag, startPoint x: 304, startPoint y: 328, endPoint x: 360, endPoint y: 323, distance: 56.2
drag, startPoint x: 326, startPoint y: 315, endPoint x: 298, endPoint y: 325, distance: 29.7
drag, startPoint x: 483, startPoint y: 112, endPoint x: 517, endPoint y: 107, distance: 34.4
drag, startPoint x: 480, startPoint y: 110, endPoint x: 480, endPoint y: 163, distance: 53.0
drag, startPoint x: 485, startPoint y: 108, endPoint x: 486, endPoint y: 155, distance: 47.0
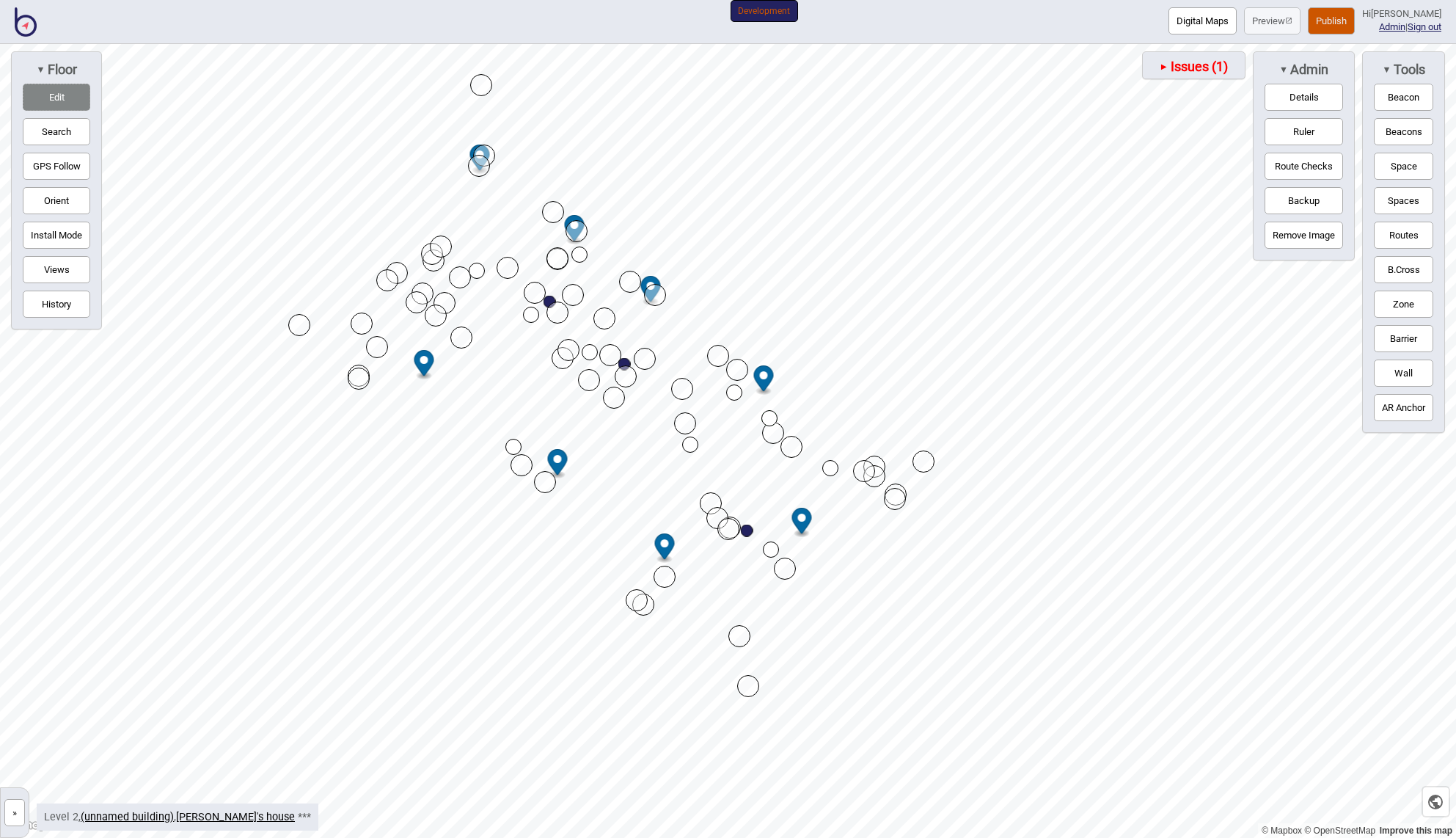
drag, startPoint x: 517, startPoint y: 104, endPoint x: 476, endPoint y: 85, distance: 45.2
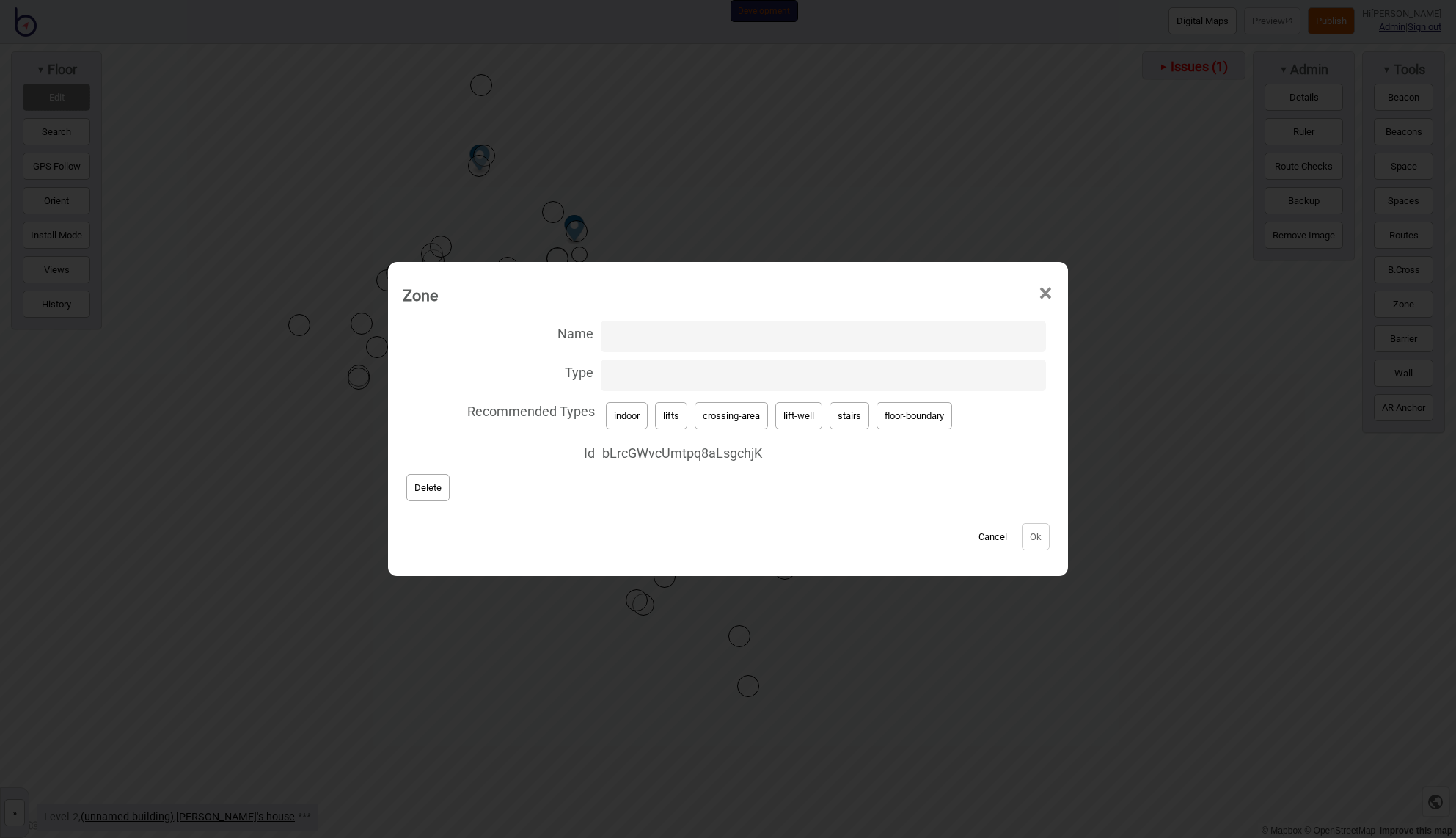
click at [623, 417] on button "indoor" at bounding box center [626, 416] width 42 height 27
click at [915, 413] on button "floor-boundary" at bounding box center [914, 416] width 75 height 27
type input "floor-boundary"
click at [1038, 538] on button "Ok" at bounding box center [1035, 536] width 28 height 27
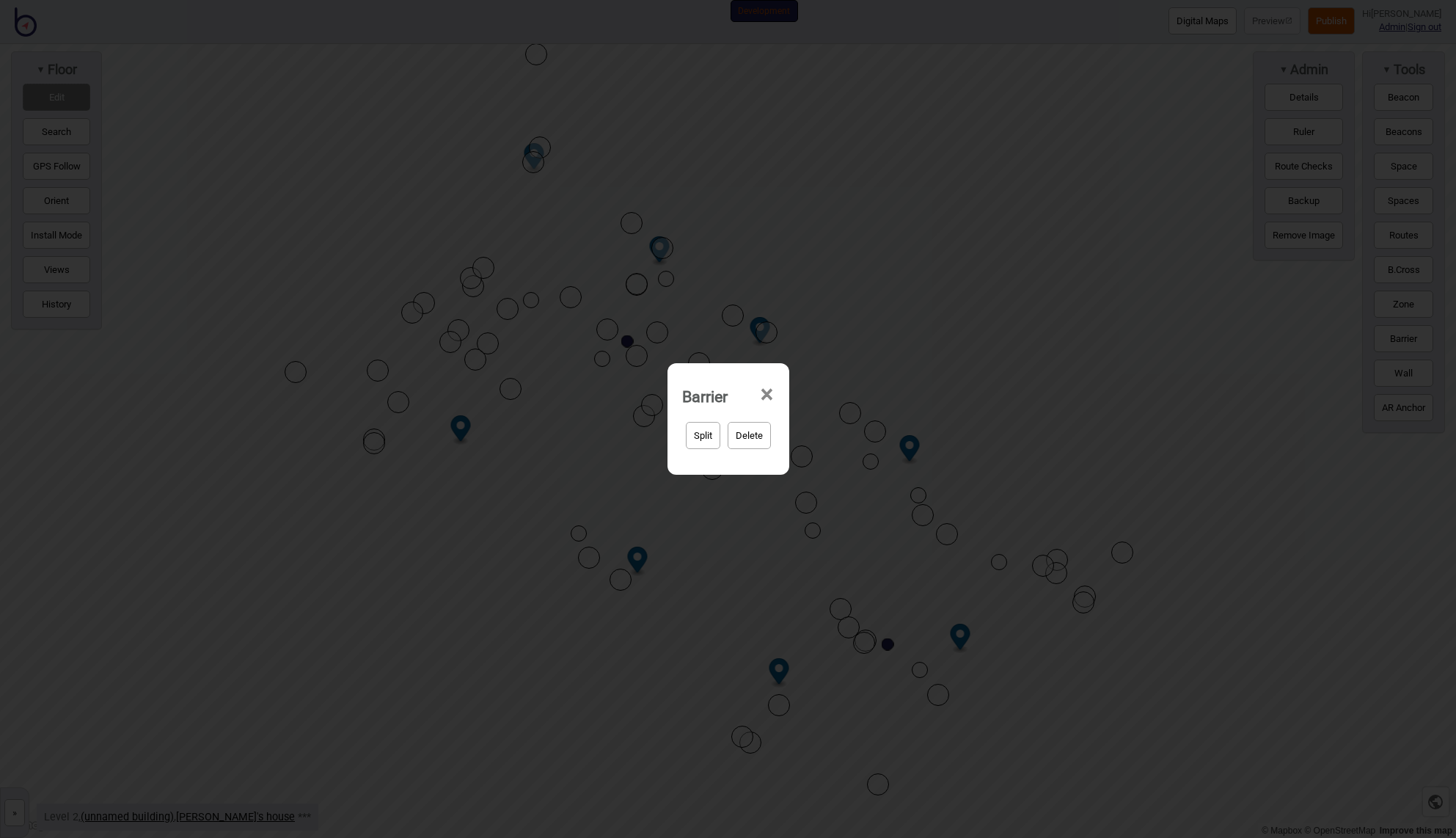
click at [766, 391] on span "×" at bounding box center [767, 395] width 15 height 49
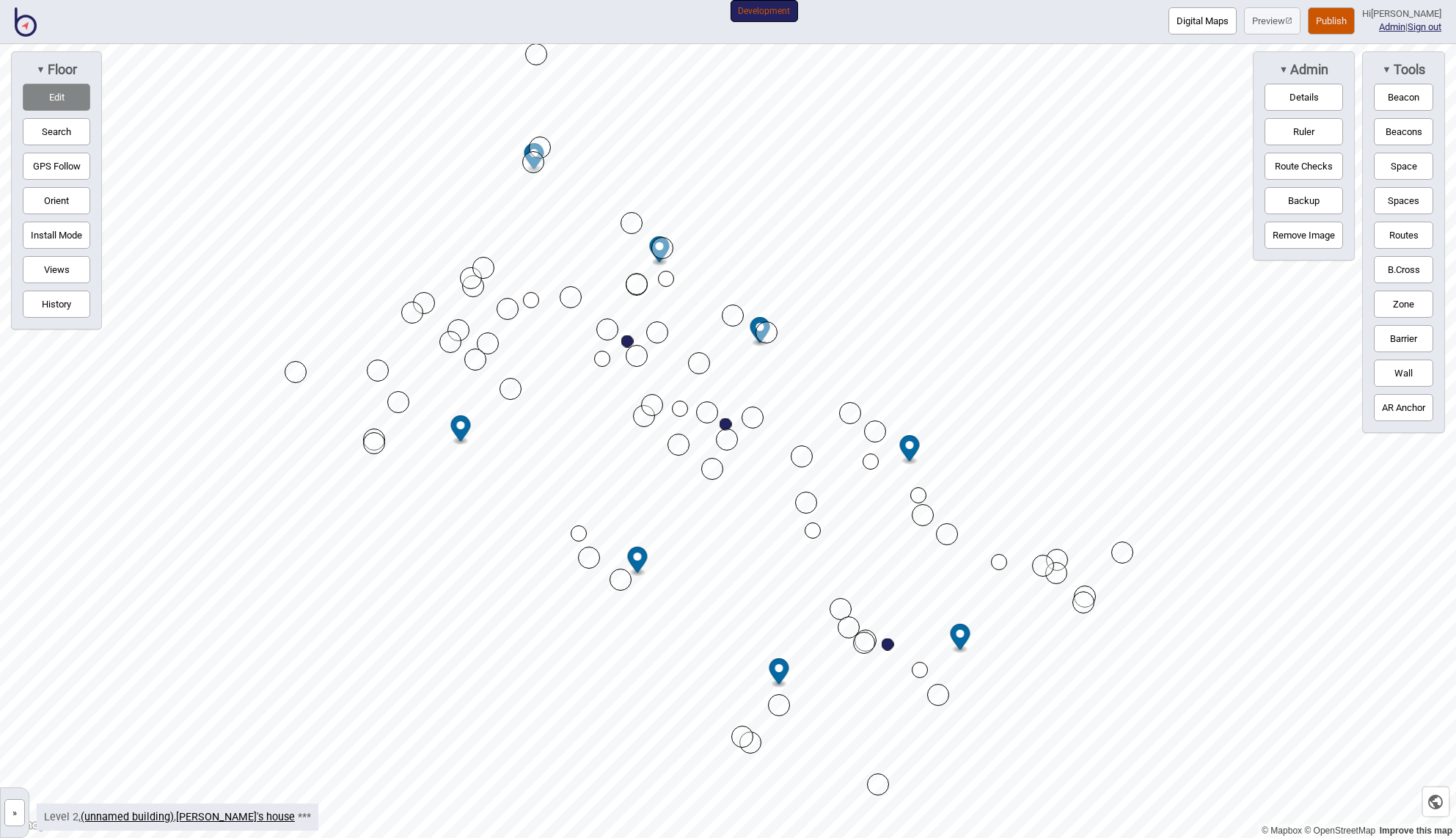
click at [12, 812] on button "»" at bounding box center [15, 812] width 20 height 27
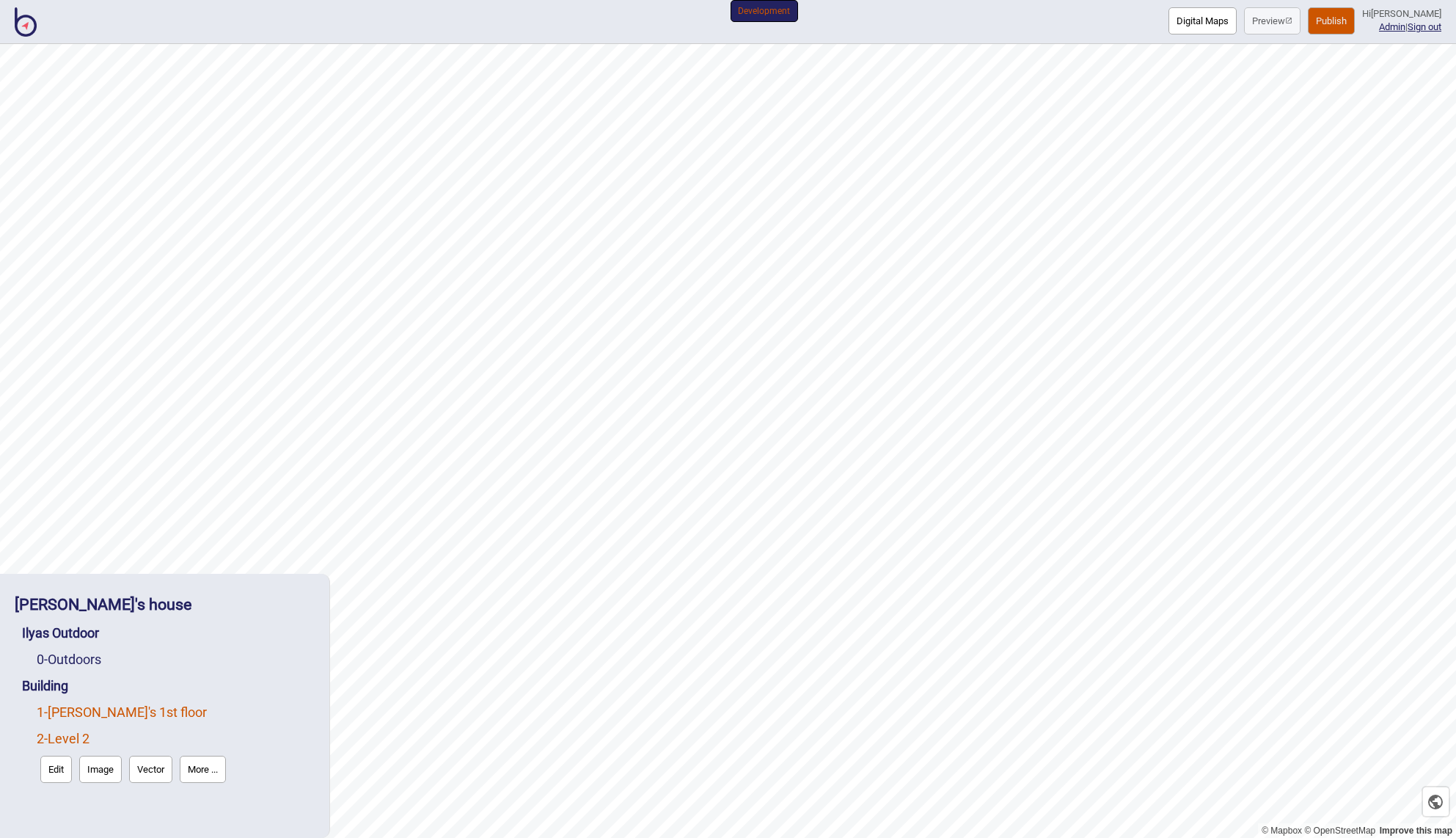
click at [80, 709] on link "1 - [PERSON_NAME]'s 1st floor" at bounding box center [121, 712] width 170 height 15
click at [47, 737] on button "Edit" at bounding box center [56, 743] width 32 height 27
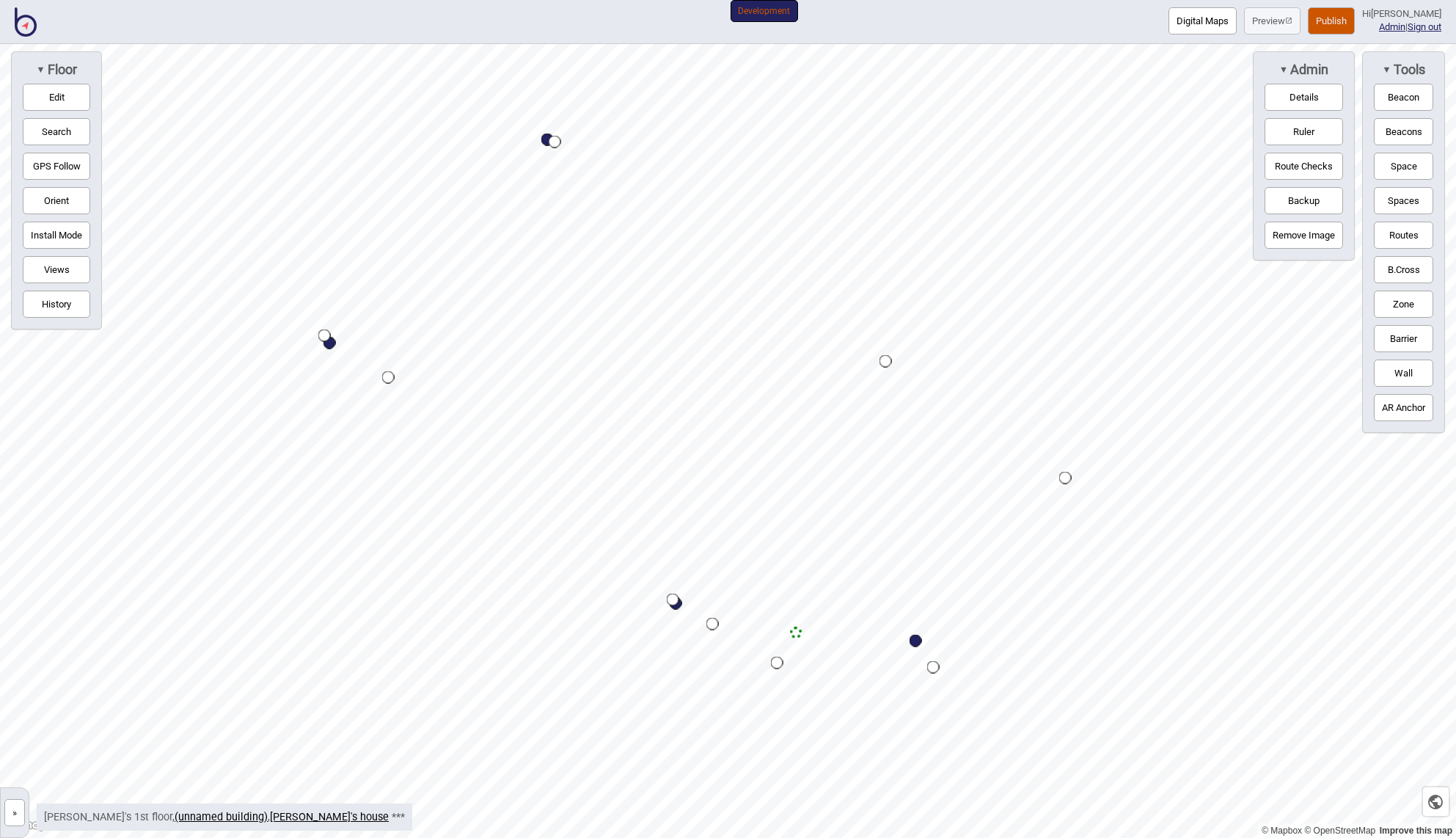
click at [60, 92] on button "Edit" at bounding box center [56, 97] width 67 height 27
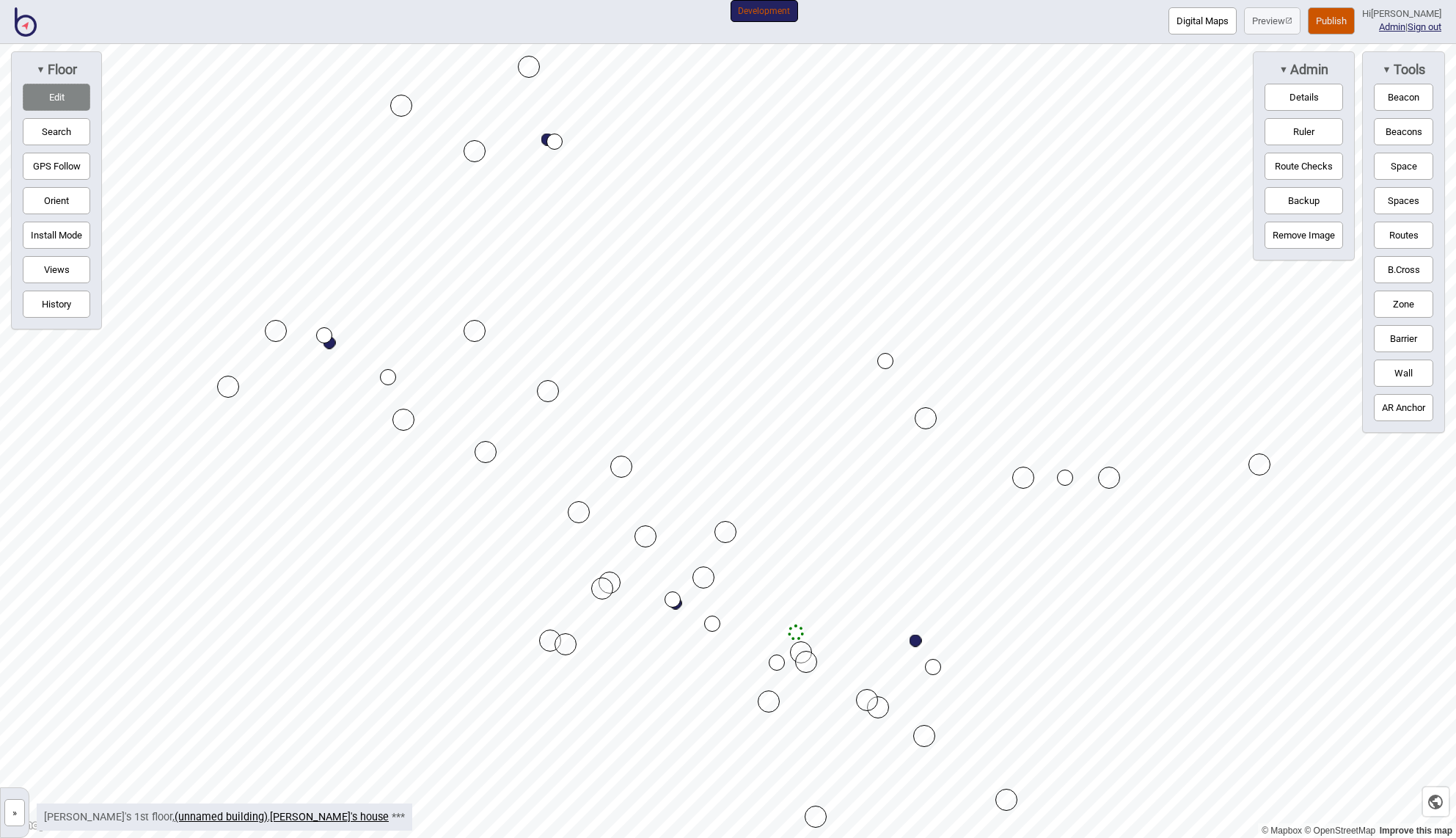
click at [1410, 303] on button "Zone" at bounding box center [1403, 304] width 60 height 27
click at [348, 254] on div "Map marker" at bounding box center [348, 254] width 22 height 22
drag, startPoint x: 347, startPoint y: 253, endPoint x: 1102, endPoint y: 478, distance: 787.8
drag, startPoint x: 293, startPoint y: 237, endPoint x: 531, endPoint y: 73, distance: 289.0
drag, startPoint x: 299, startPoint y: 325, endPoint x: 895, endPoint y: 773, distance: 745.6
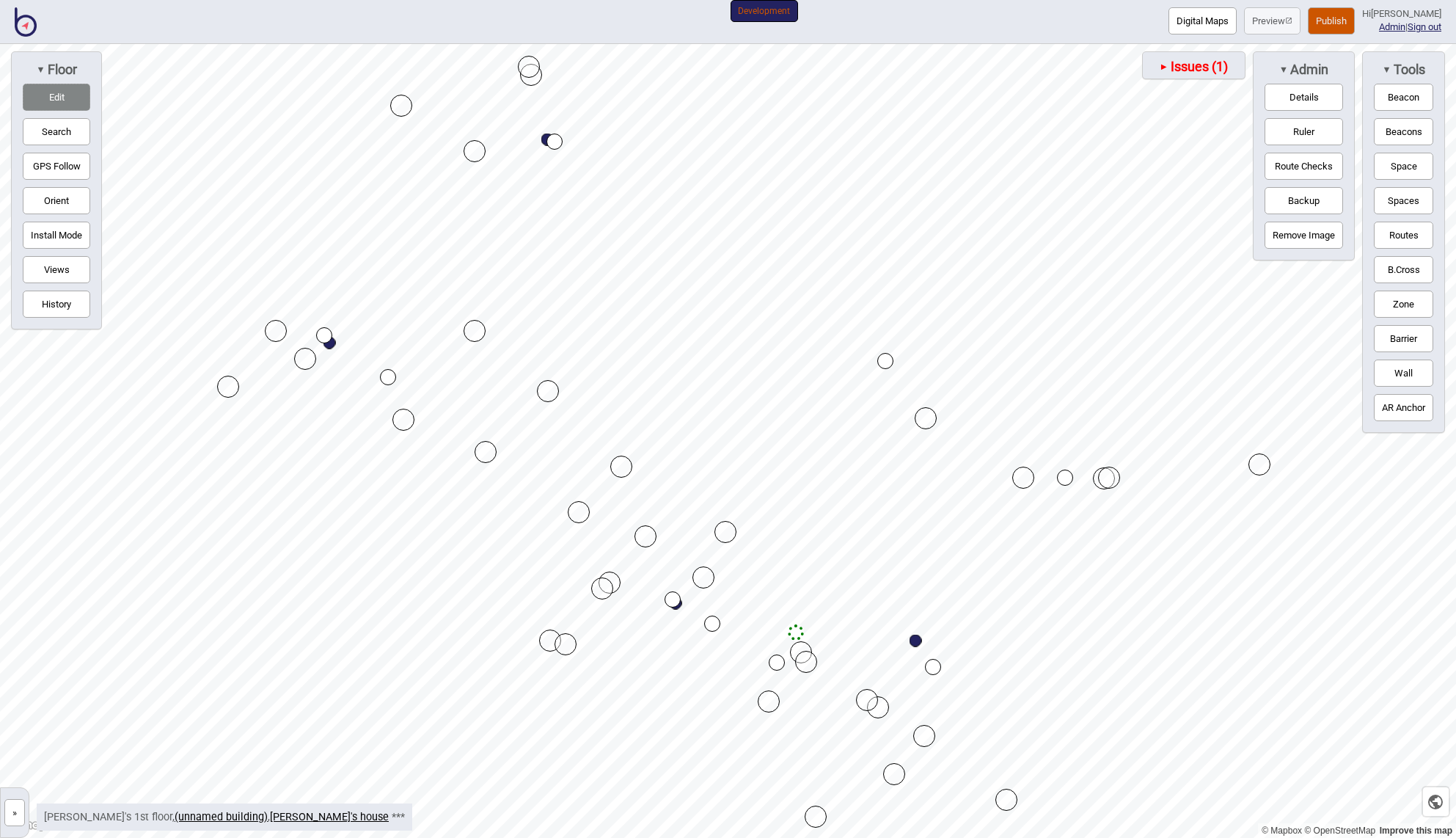
drag, startPoint x: 222, startPoint y: 312, endPoint x: 300, endPoint y: 360, distance: 91.6
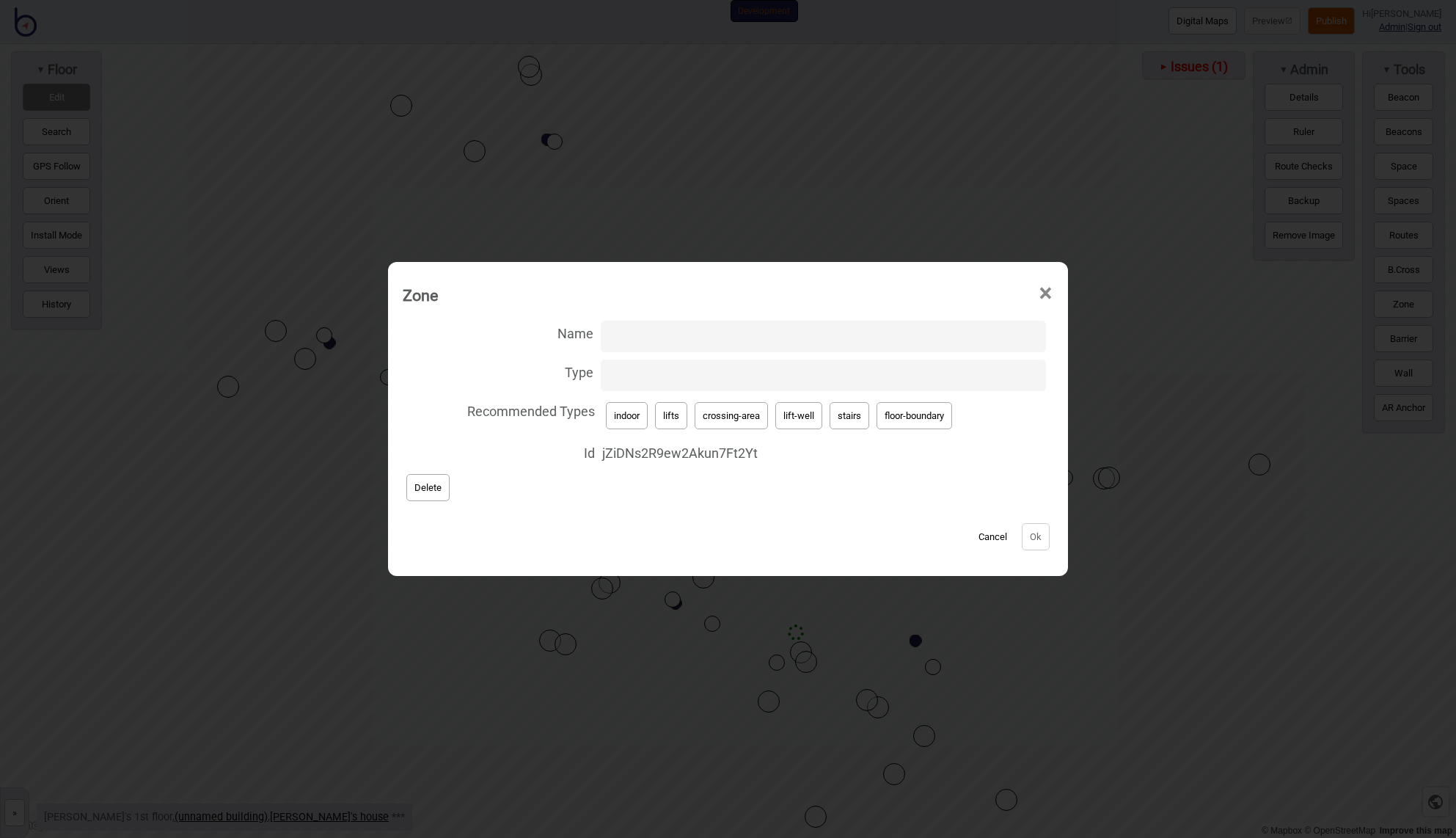
click at [911, 411] on button "floor-boundary" at bounding box center [914, 416] width 75 height 27
type input "floor-boundary"
click at [1037, 537] on button "Ok" at bounding box center [1035, 536] width 28 height 27
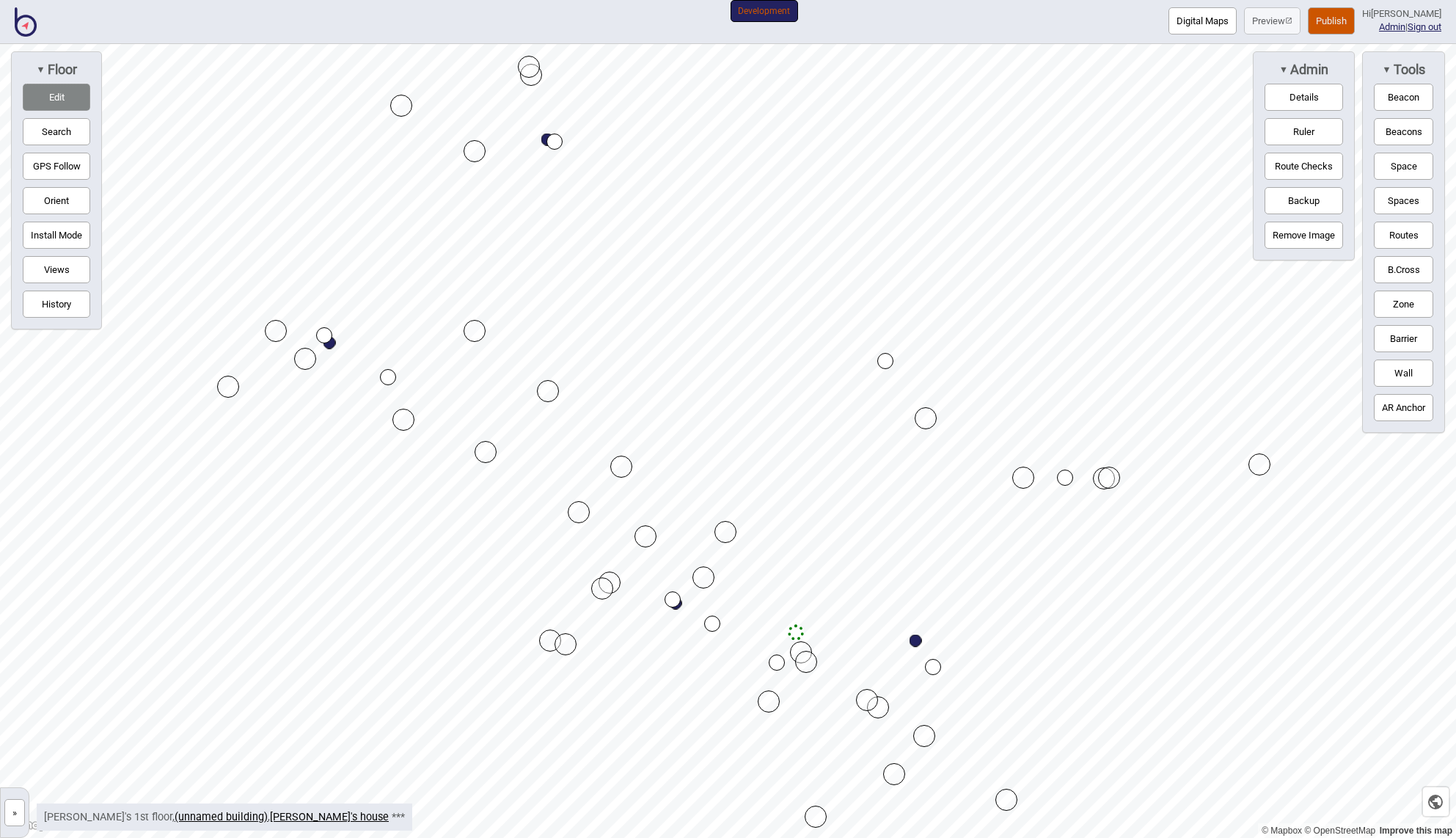
click at [1336, 19] on button "Publish" at bounding box center [1330, 21] width 47 height 27
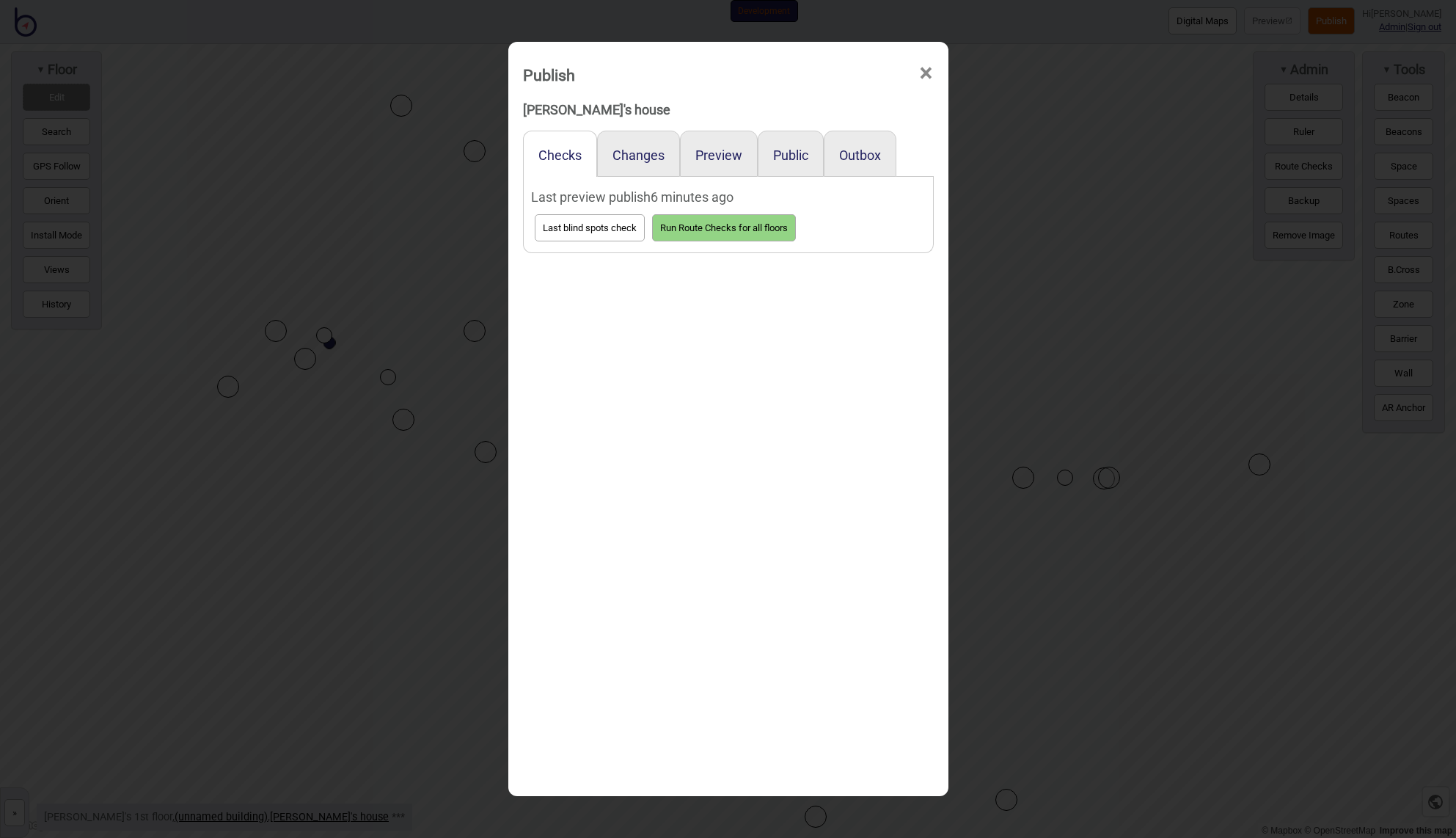
click at [740, 149] on div "Preview" at bounding box center [718, 154] width 78 height 46
click at [722, 156] on button "Preview" at bounding box center [718, 155] width 47 height 15
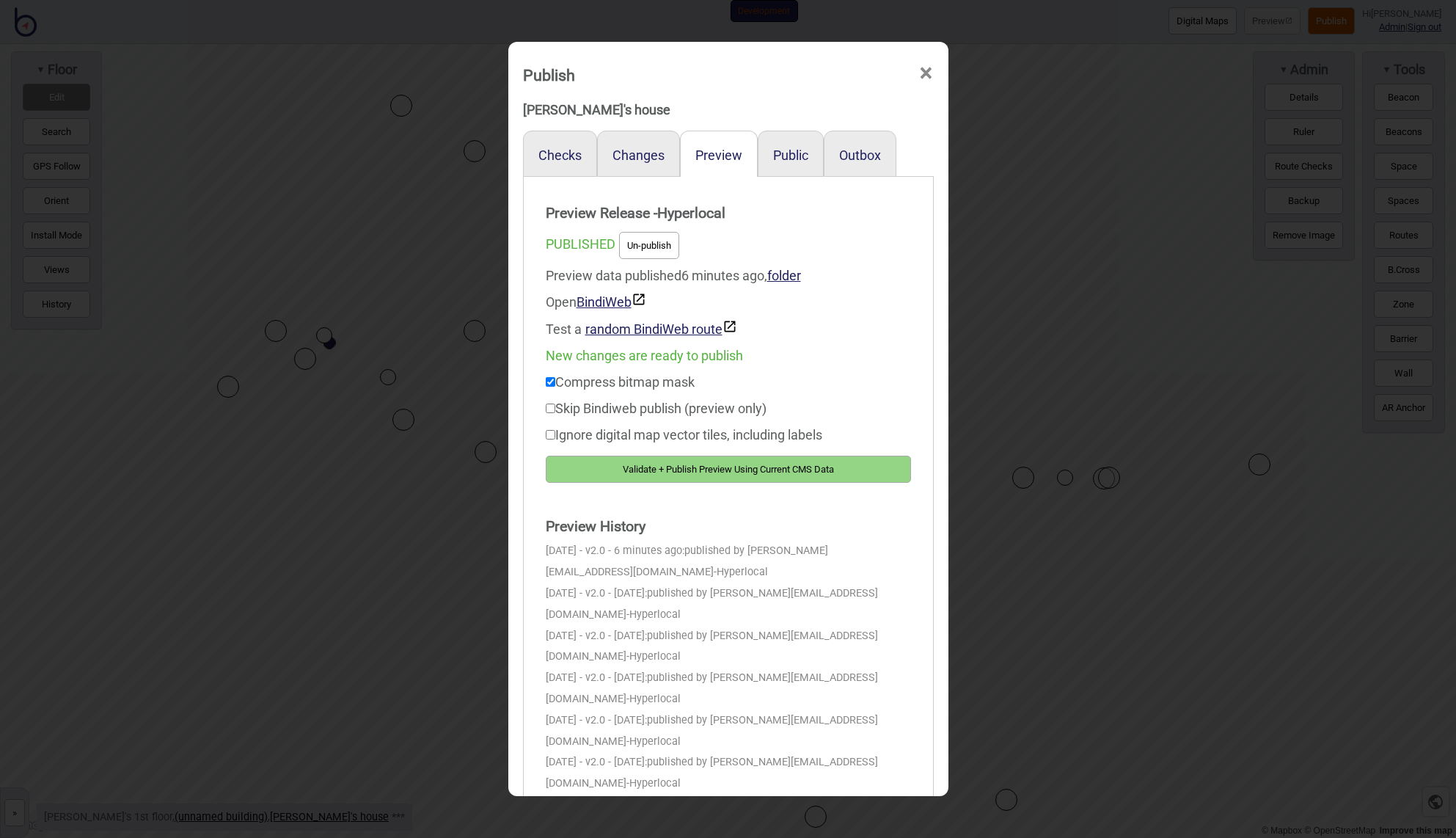
click at [724, 465] on button "Validate + Publish Preview Using Current CMS Data" at bounding box center [728, 469] width 365 height 27
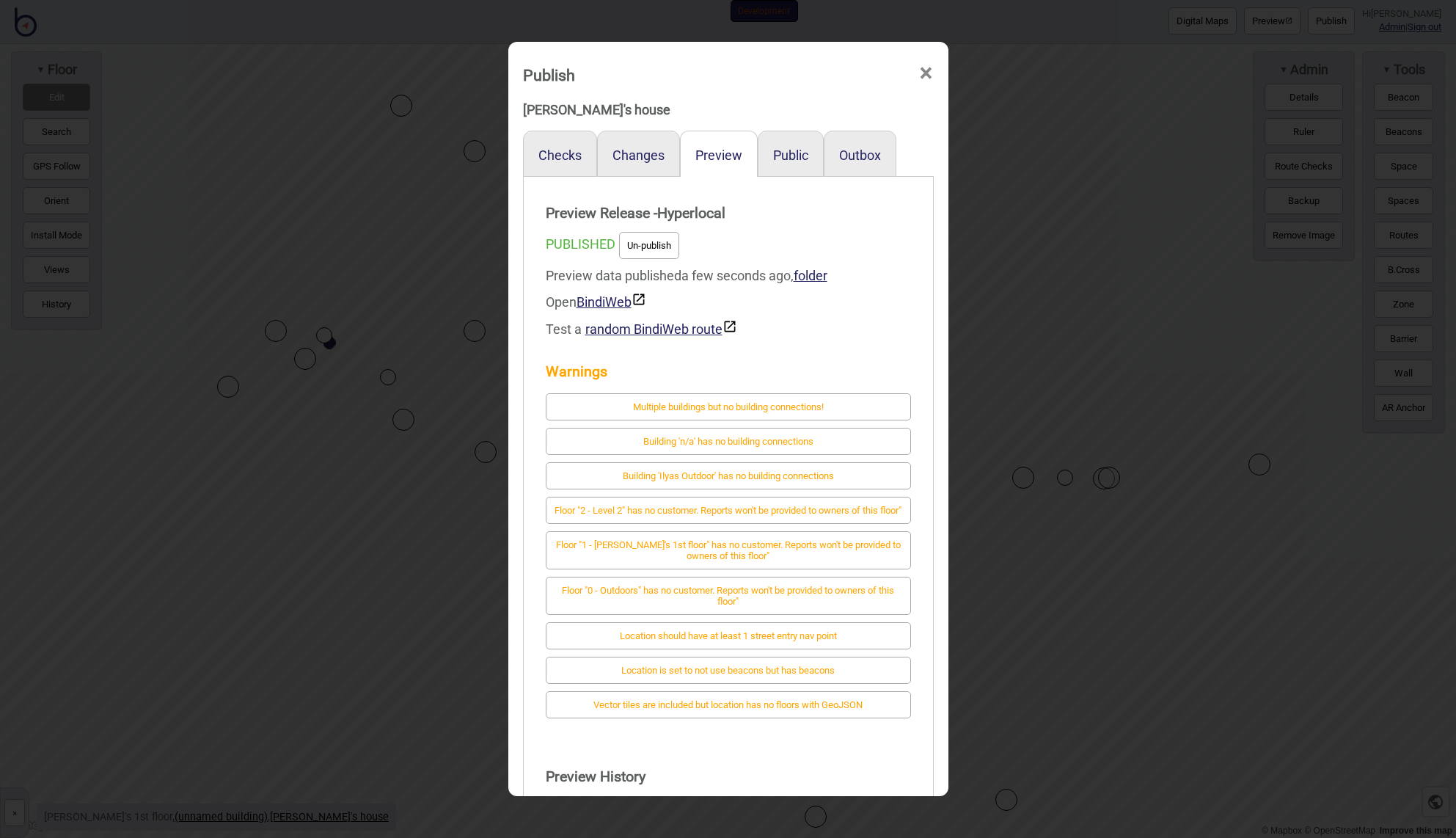
click at [925, 70] on span "×" at bounding box center [926, 73] width 15 height 49
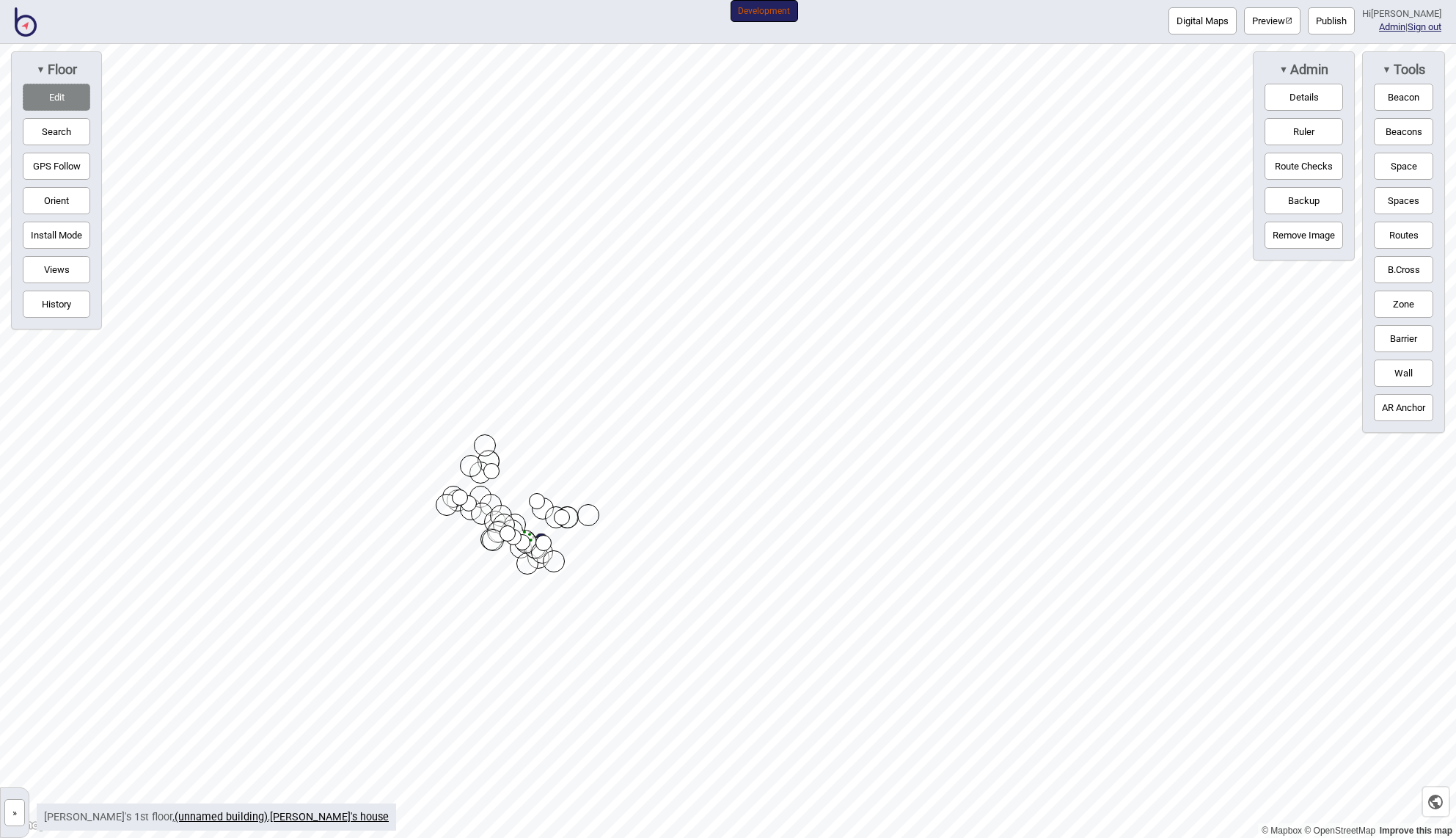
click at [1339, 18] on button "Publish" at bounding box center [1330, 21] width 47 height 27
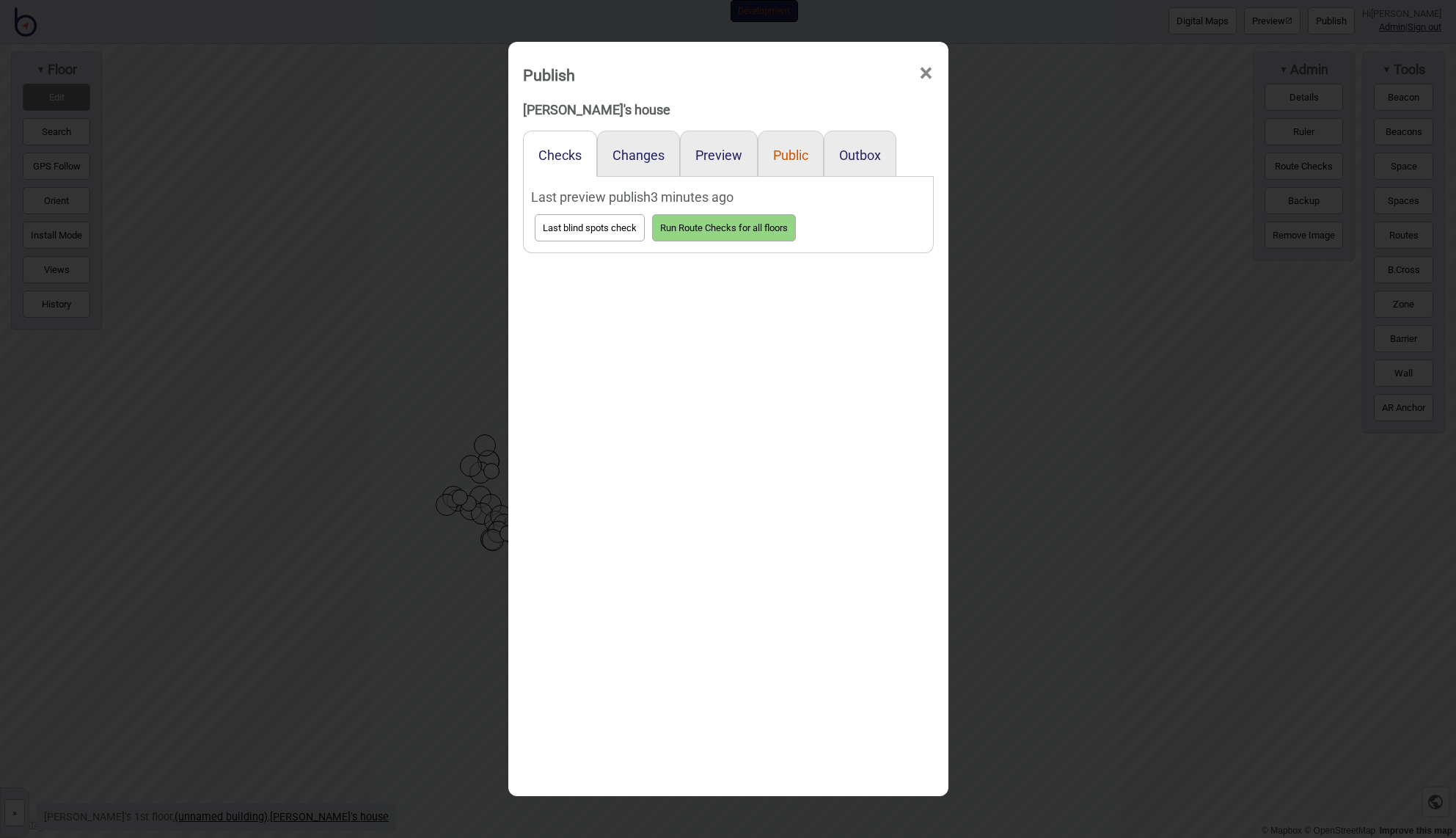
click at [798, 155] on button "Public" at bounding box center [790, 155] width 35 height 15
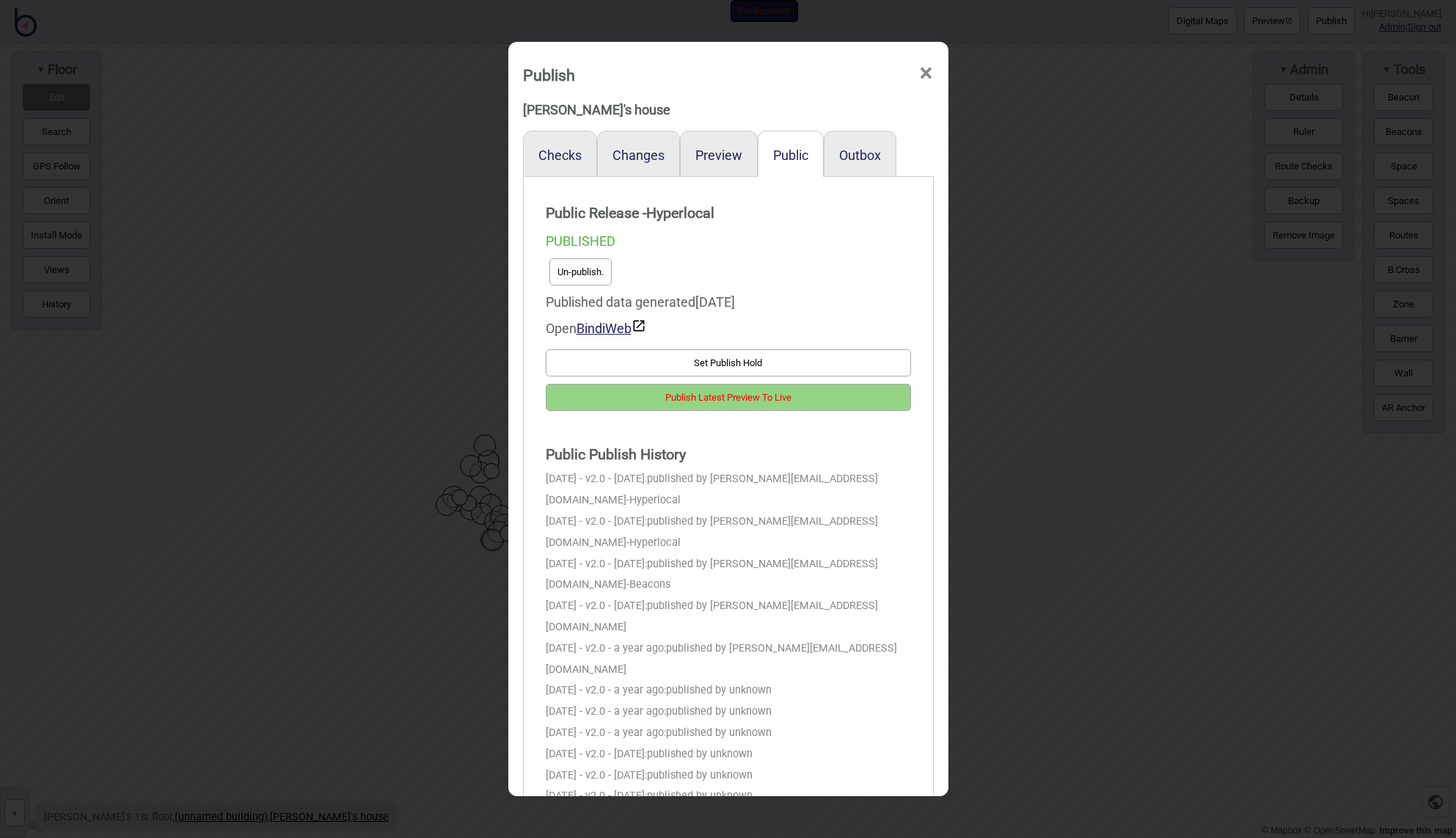
click at [755, 396] on button "Publish Latest Preview To Live" at bounding box center [728, 397] width 365 height 27
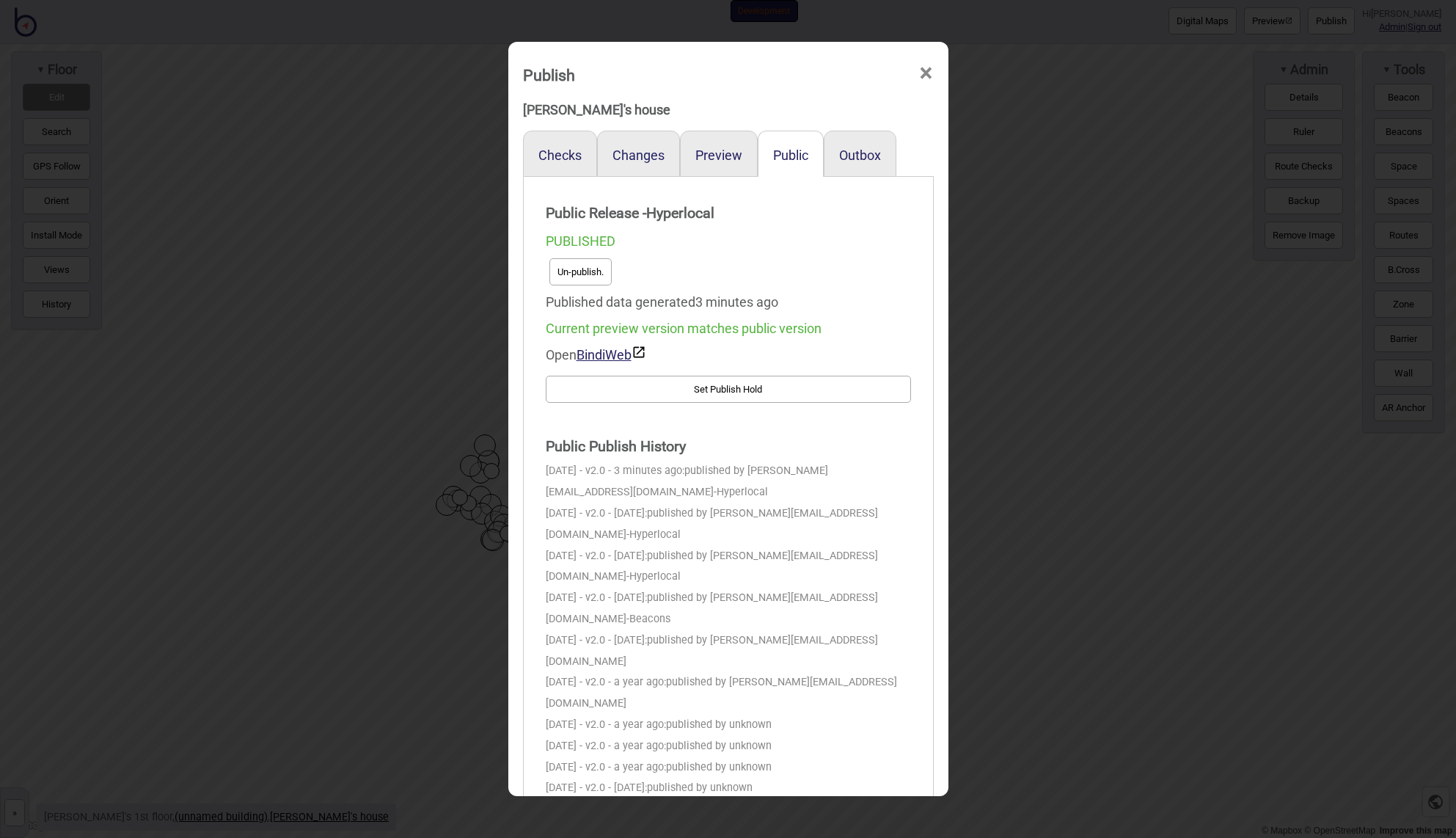
click at [931, 69] on span "×" at bounding box center [926, 73] width 15 height 49
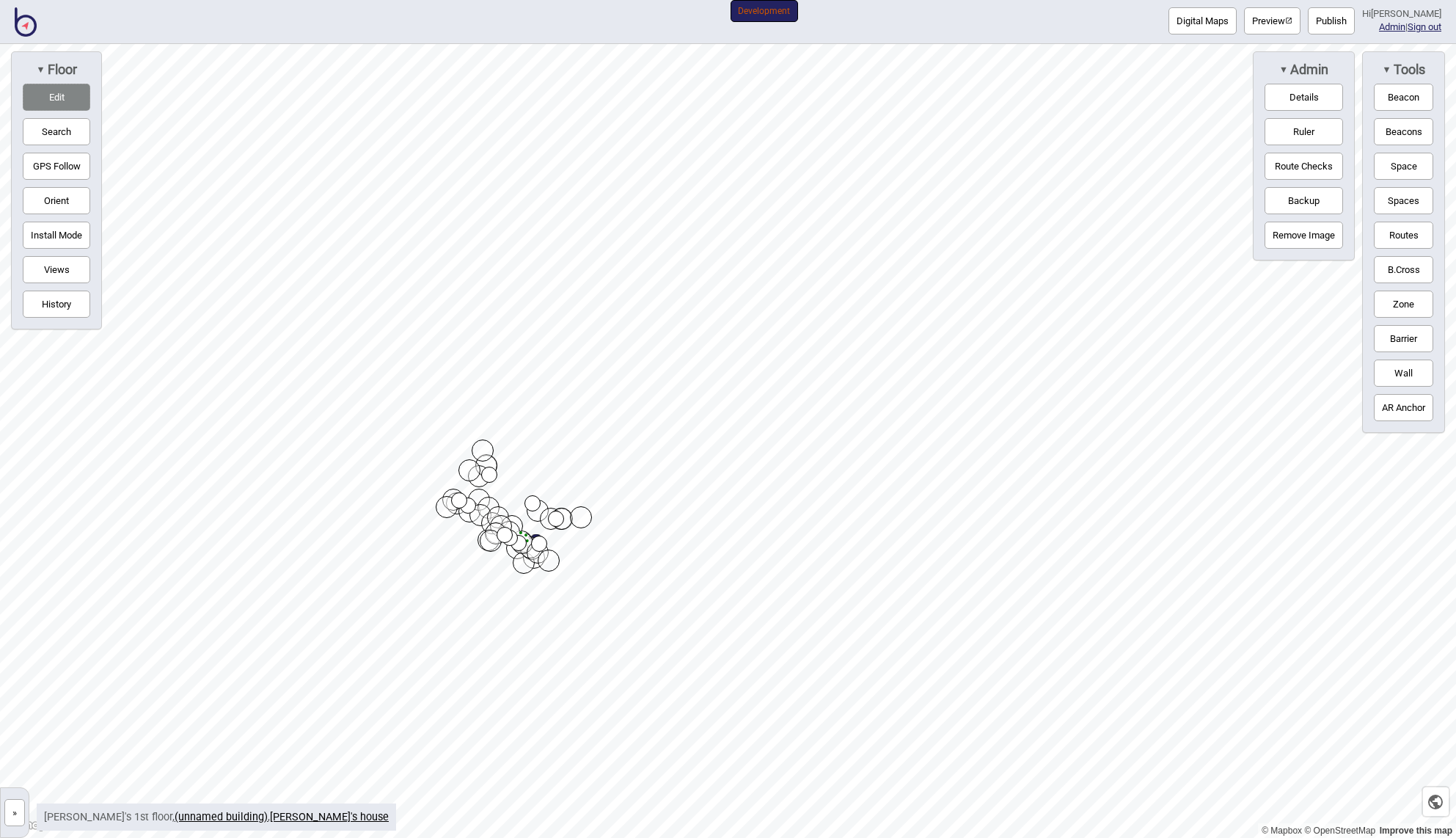
click at [64, 94] on button "Edit" at bounding box center [56, 97] width 67 height 27
